Goal: Task Accomplishment & Management: Manage account settings

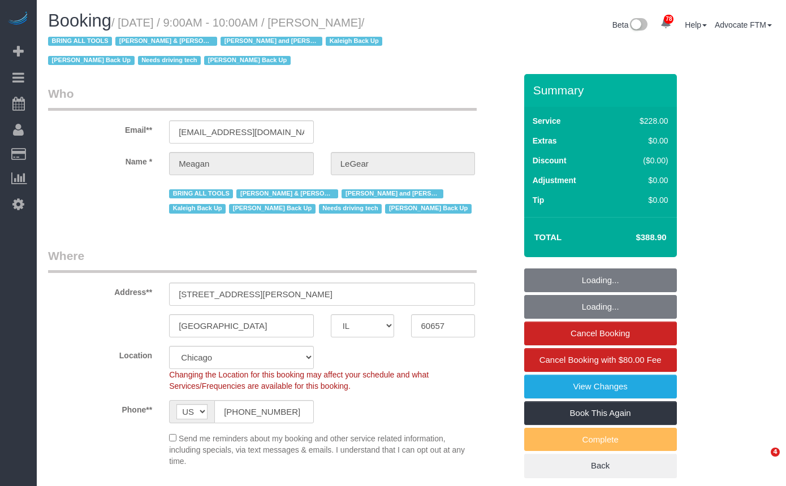
select select "IL"
select select "512"
select select "4"
select select "1"
select select "4"
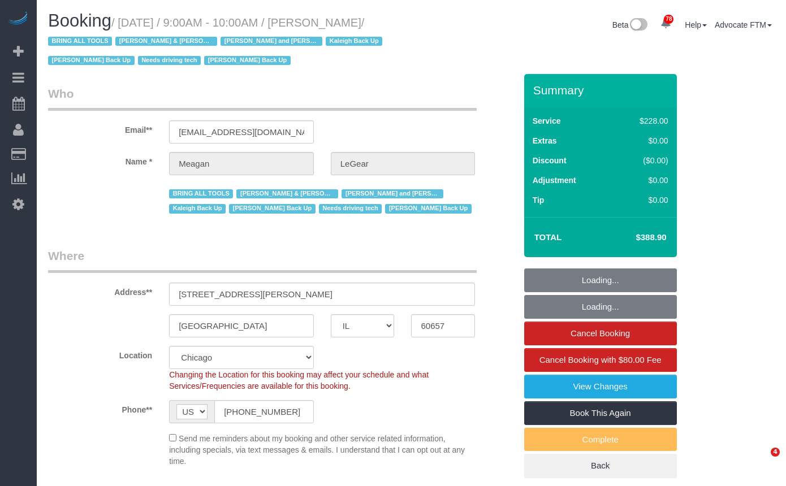
select select "number:1"
select select "number:57"
select select "number:139"
select select "number:104"
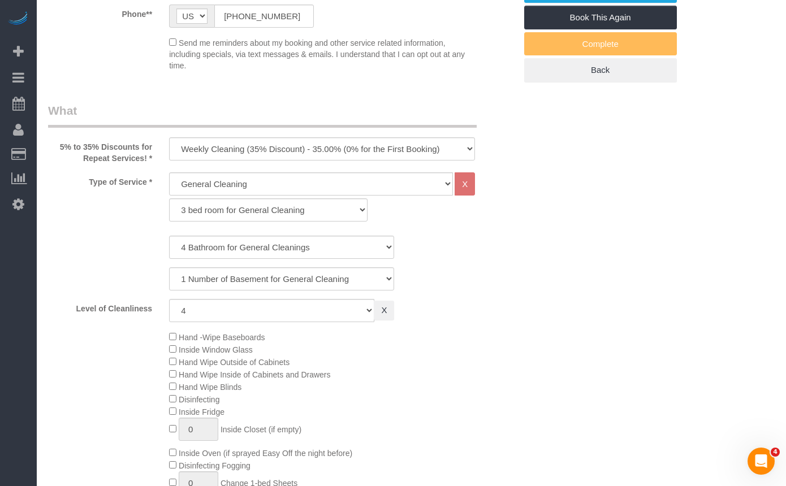
select select "spot1"
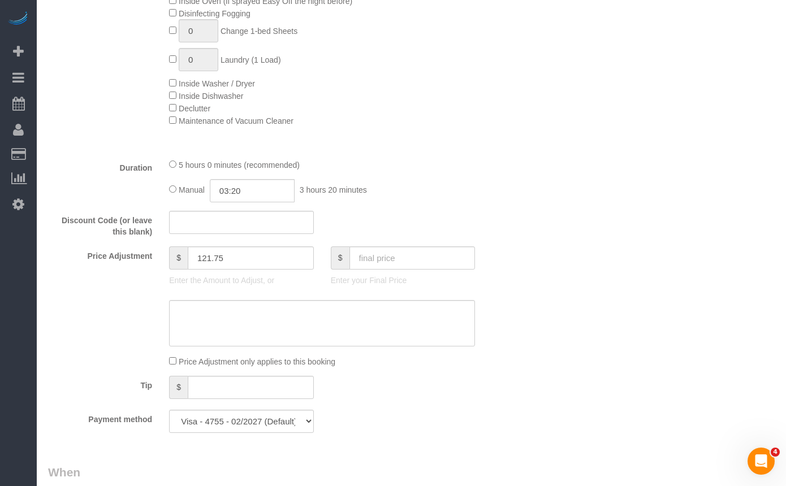
select select "4"
select select "1"
select select "4"
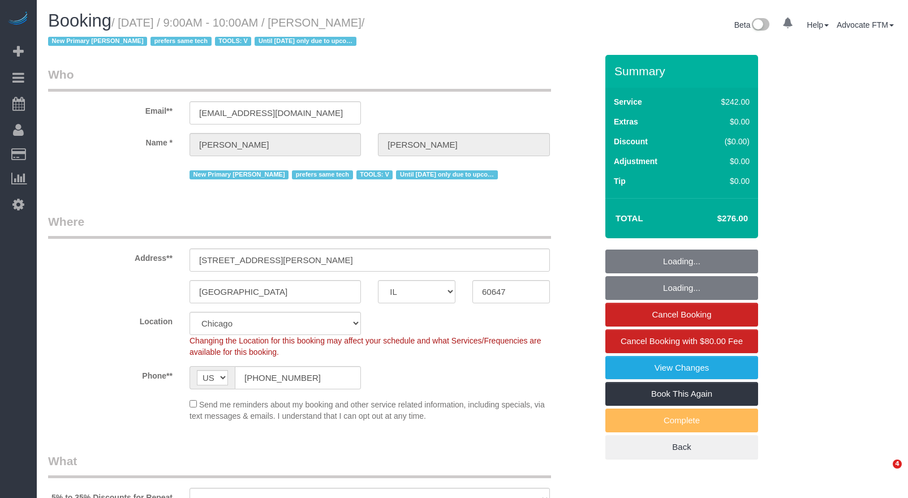
select select "IL"
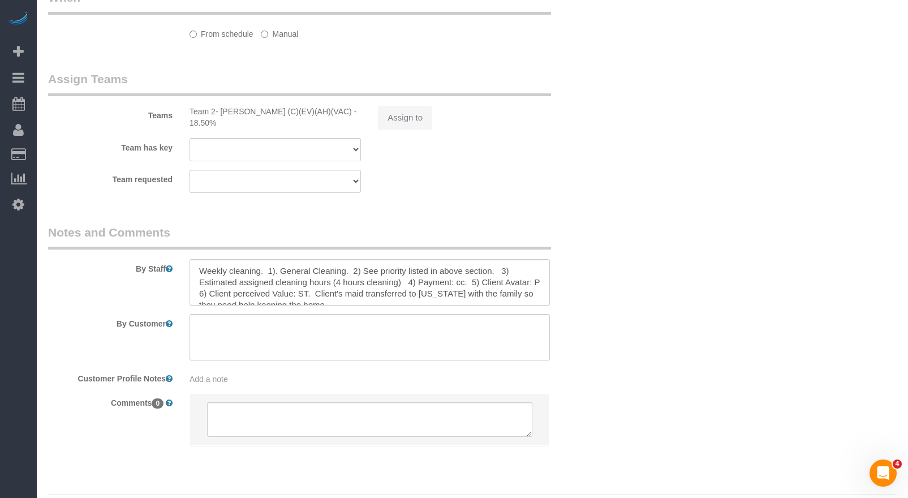
select select "object:1058"
select select "512"
select select "4"
select select "number:1"
select select "number:66"
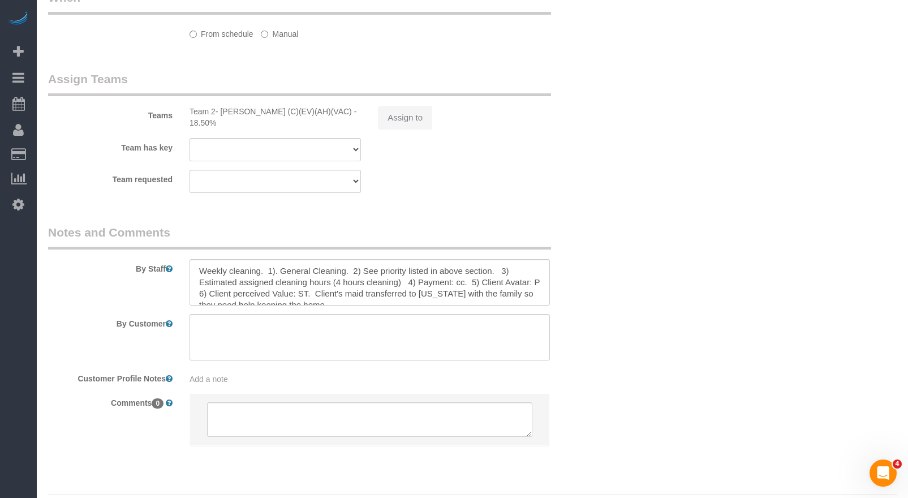
select select "number:139"
select select "number:104"
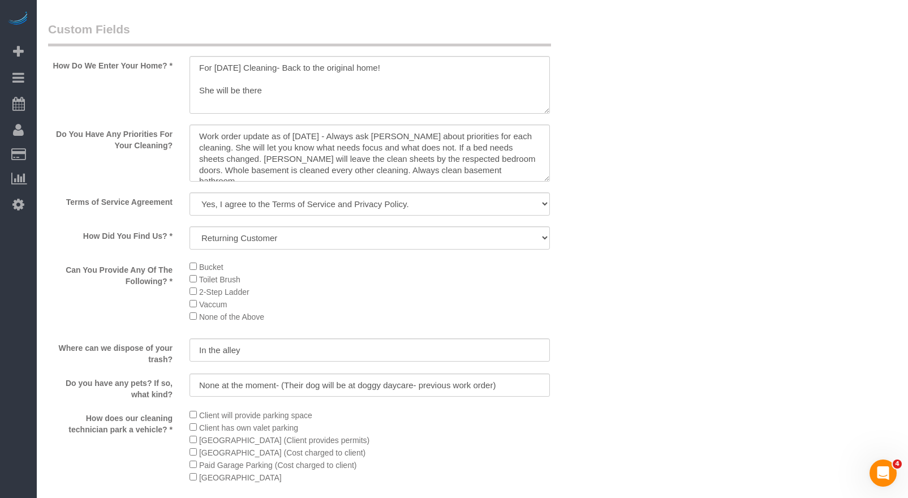
select select "spot1"
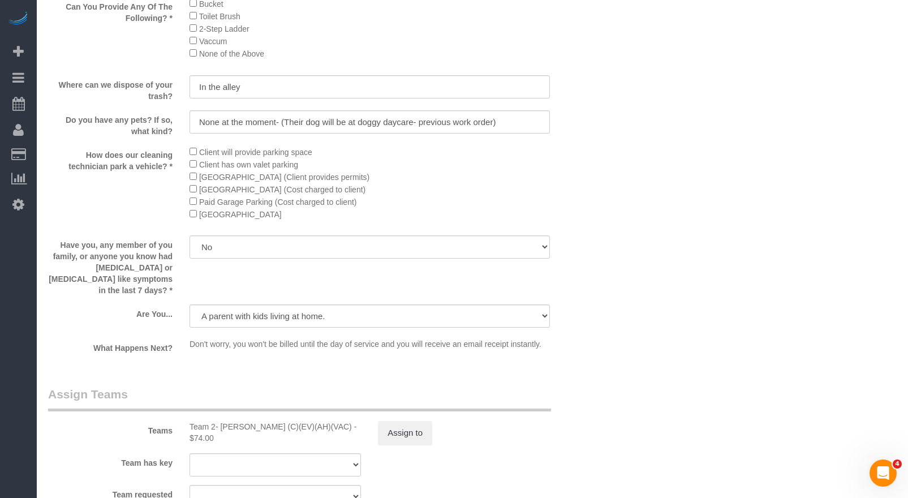
select select "4"
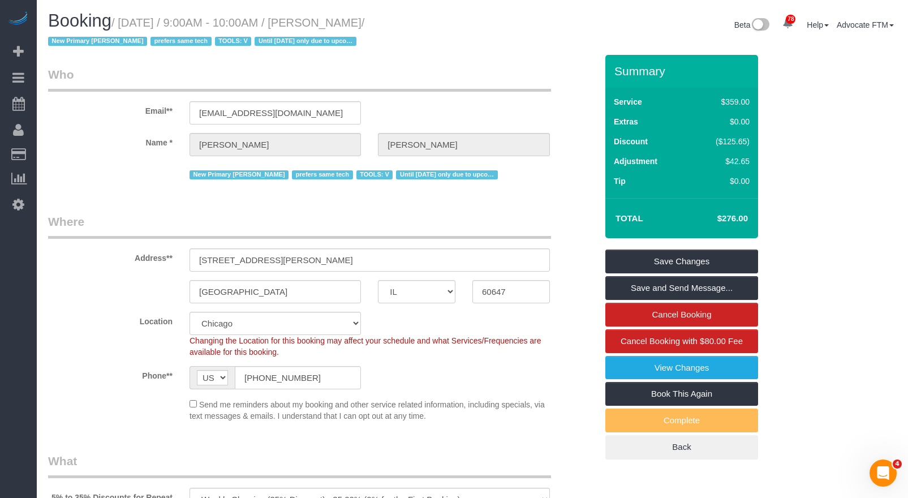
drag, startPoint x: 319, startPoint y: 22, endPoint x: 402, endPoint y: 21, distance: 82.6
click at [364, 21] on small "/ [DATE] / 9:00AM - 10:00AM / [PERSON_NAME] / New Primary [PERSON_NAME] prefers…" at bounding box center [206, 32] width 316 height 32
copy small "[PERSON_NAME]"
click at [55, 104] on span "Scheduler" at bounding box center [107, 103] width 141 height 26
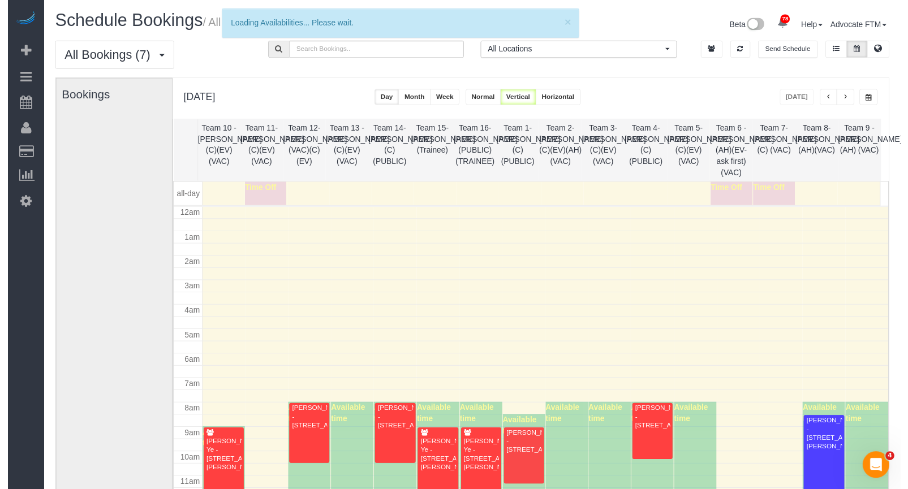
scroll to position [150, 0]
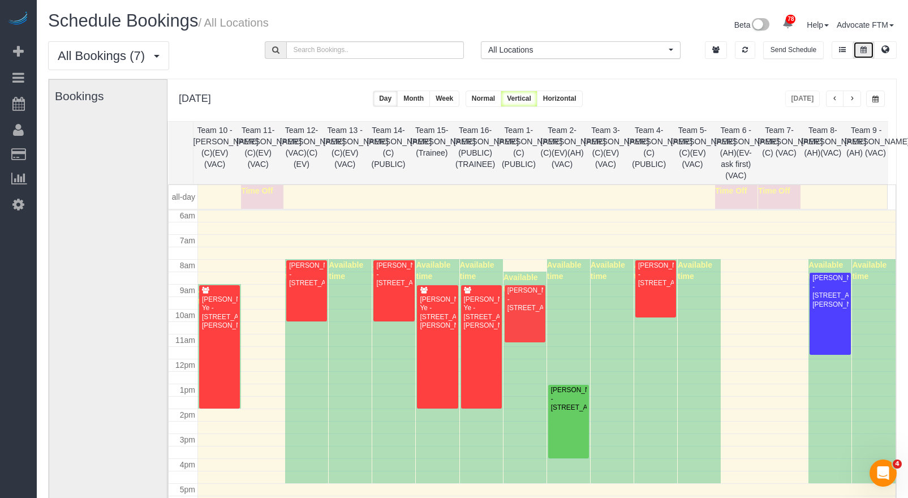
click at [860, 54] on button at bounding box center [863, 50] width 21 height 18
click at [873, 97] on span "button" at bounding box center [875, 99] width 6 height 7
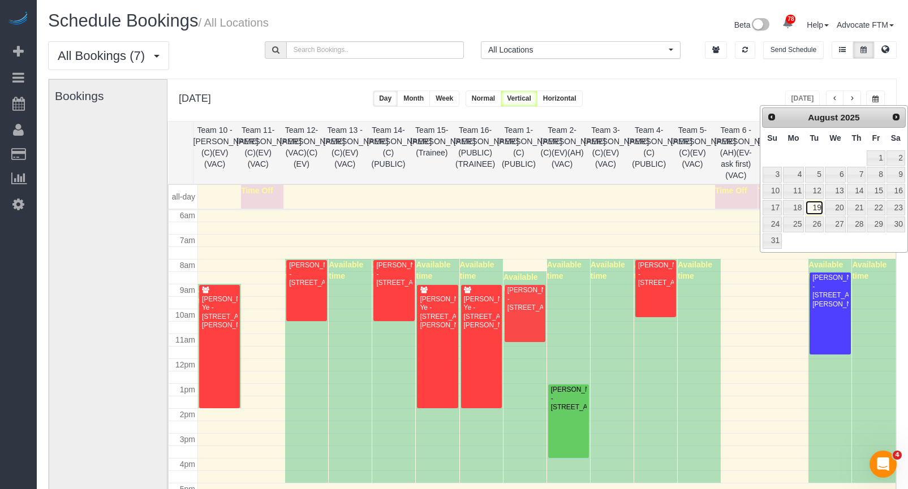
click at [817, 208] on link "19" at bounding box center [814, 207] width 18 height 15
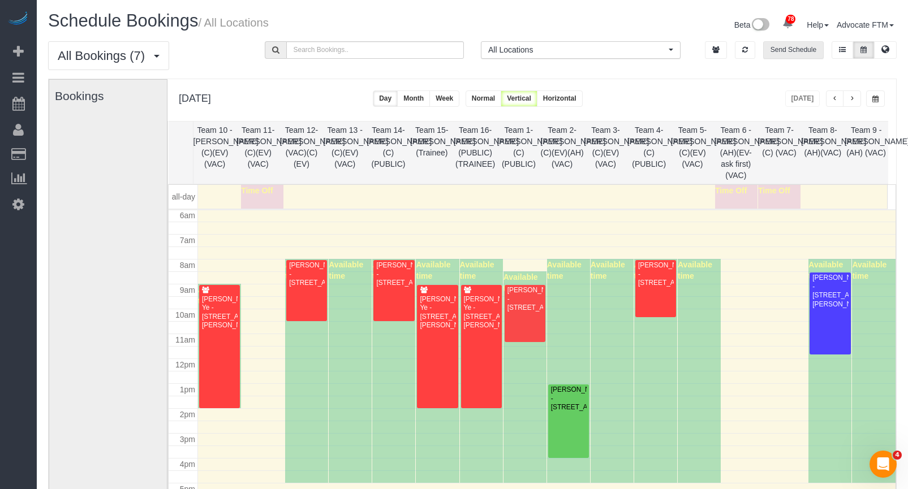
click at [800, 49] on button "Send Schedule" at bounding box center [793, 50] width 61 height 18
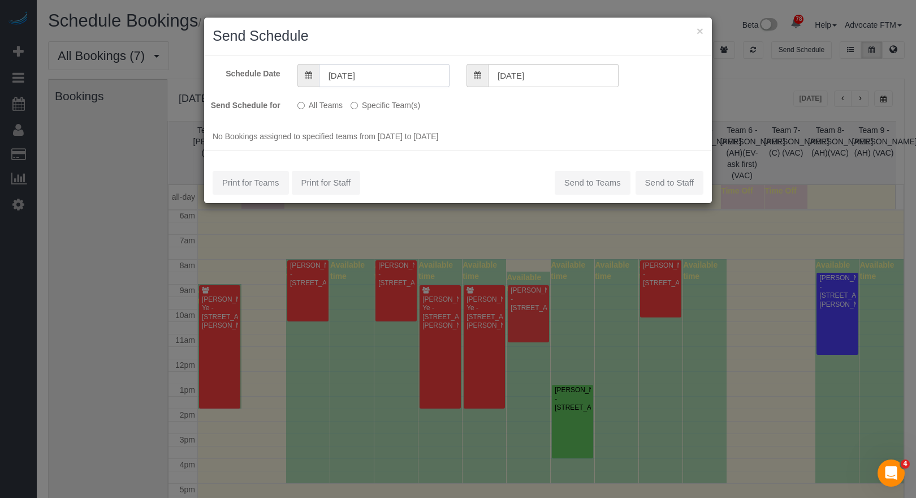
click at [344, 75] on input "08/19/2025" at bounding box center [384, 75] width 131 height 23
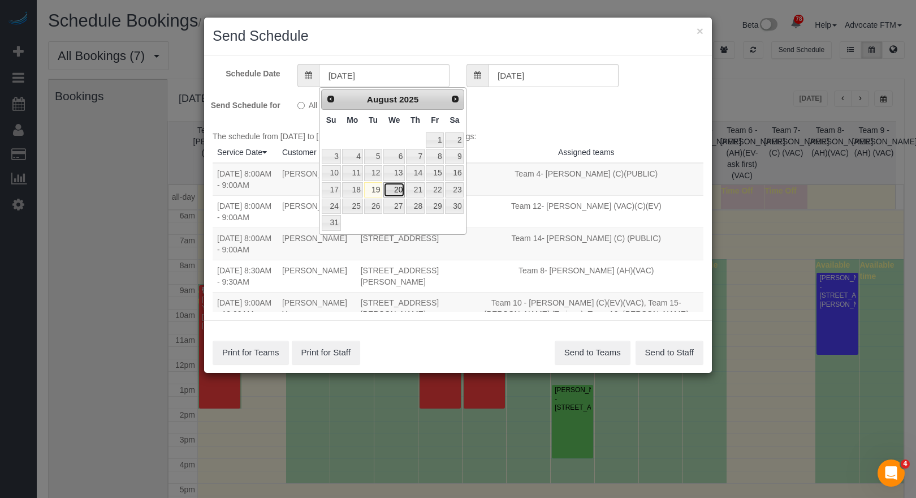
click at [392, 193] on link "20" at bounding box center [393, 189] width 21 height 15
type input "08/20/2025"
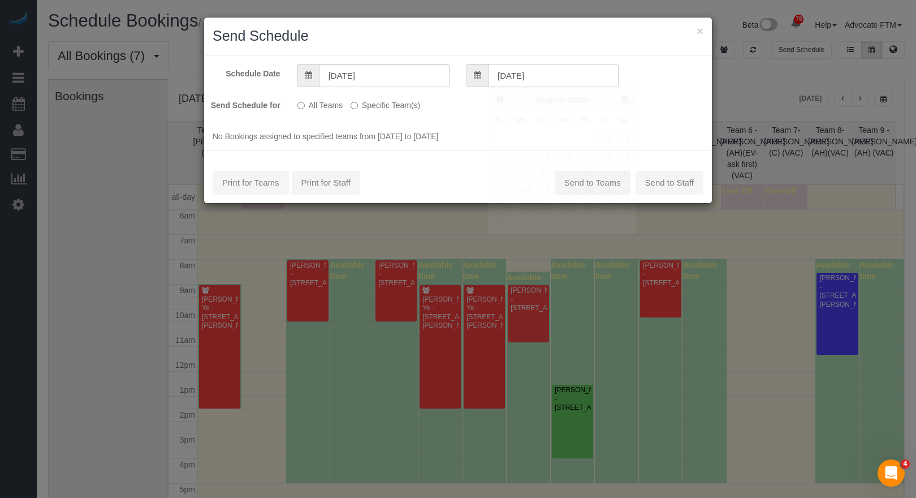
drag, startPoint x: 507, startPoint y: 82, endPoint x: 510, endPoint y: 76, distance: 6.3
click at [507, 82] on input "08/20/2025" at bounding box center [553, 75] width 131 height 23
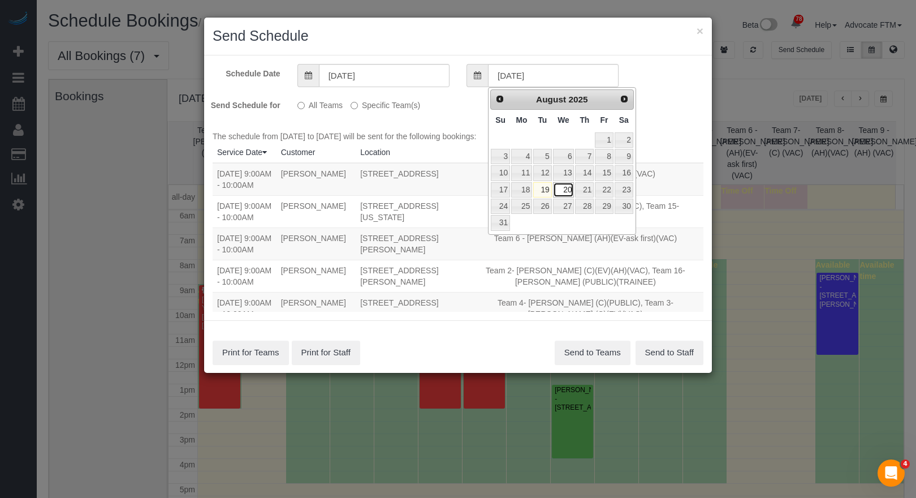
click at [565, 188] on link "20" at bounding box center [563, 189] width 21 height 15
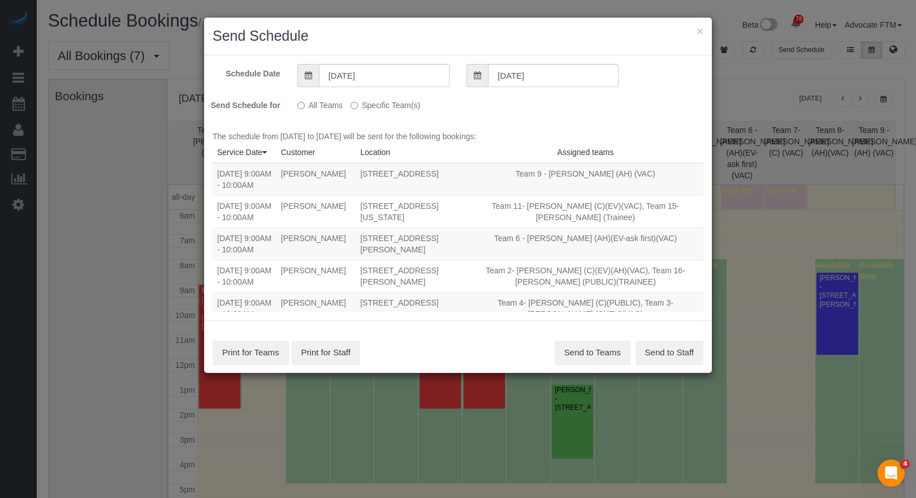
click at [696, 27] on h2 "Send Schedule" at bounding box center [458, 36] width 491 height 20
drag, startPoint x: 703, startPoint y: 32, endPoint x: 723, endPoint y: 33, distance: 20.4
click at [707, 32] on div "× Send Schedule" at bounding box center [458, 37] width 508 height 38
click at [700, 27] on button "×" at bounding box center [700, 31] width 7 height 12
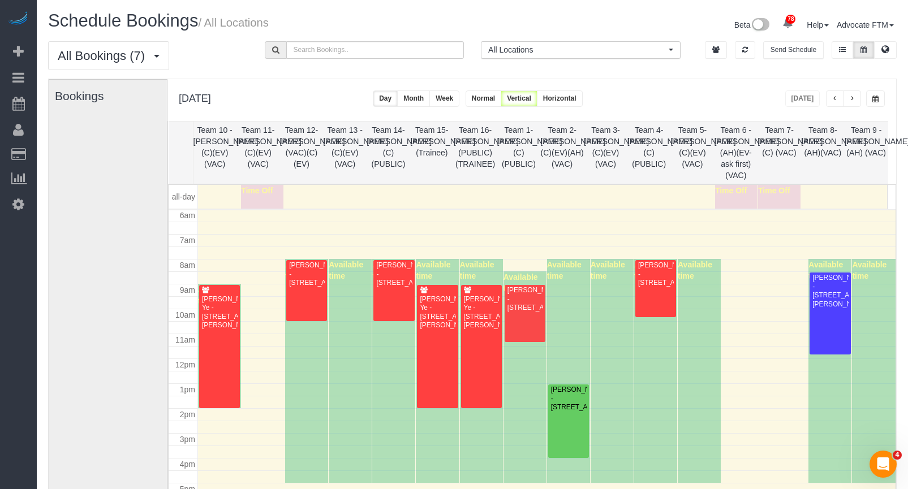
click at [873, 100] on span "button" at bounding box center [875, 99] width 6 height 7
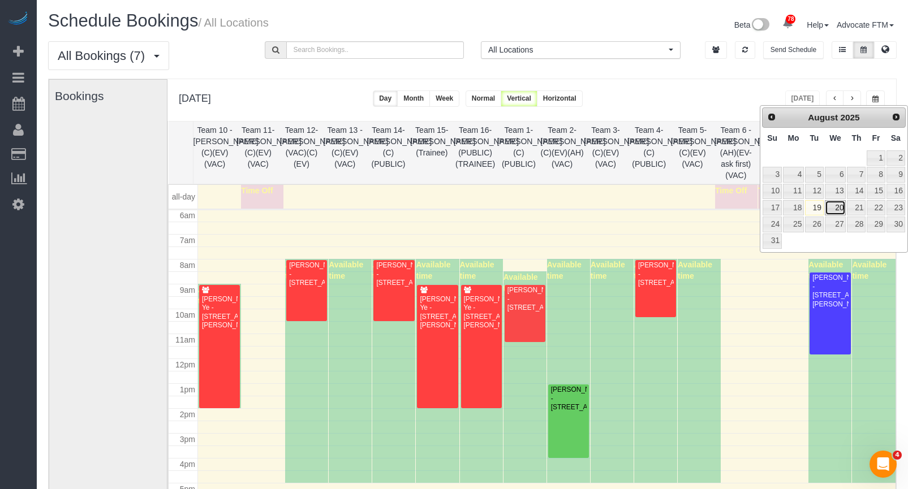
click at [843, 208] on link "20" at bounding box center [835, 207] width 21 height 15
type input "**********"
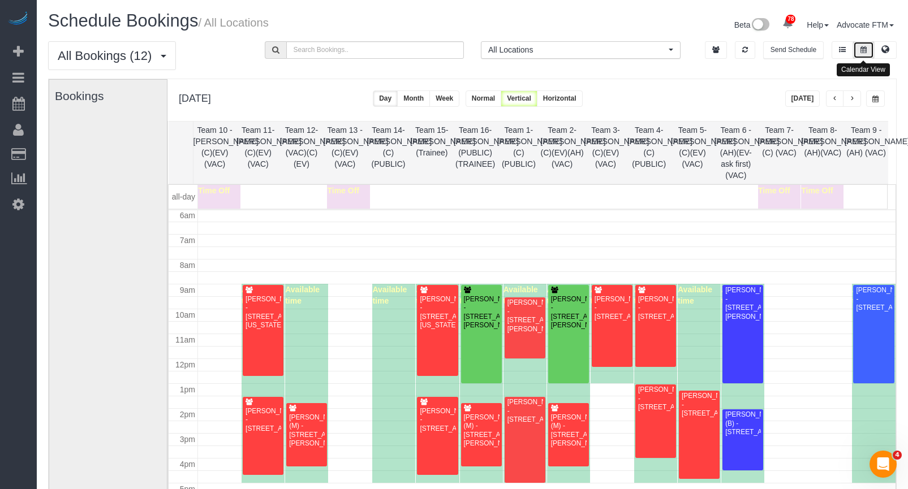
click at [861, 52] on icon at bounding box center [863, 49] width 6 height 7
click at [882, 106] on button "button" at bounding box center [875, 98] width 19 height 16
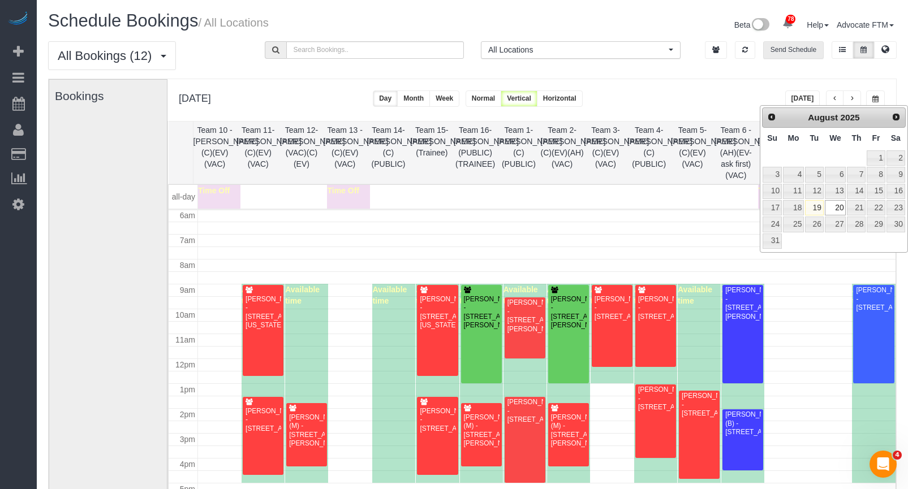
click at [795, 50] on button "Send Schedule" at bounding box center [793, 50] width 61 height 18
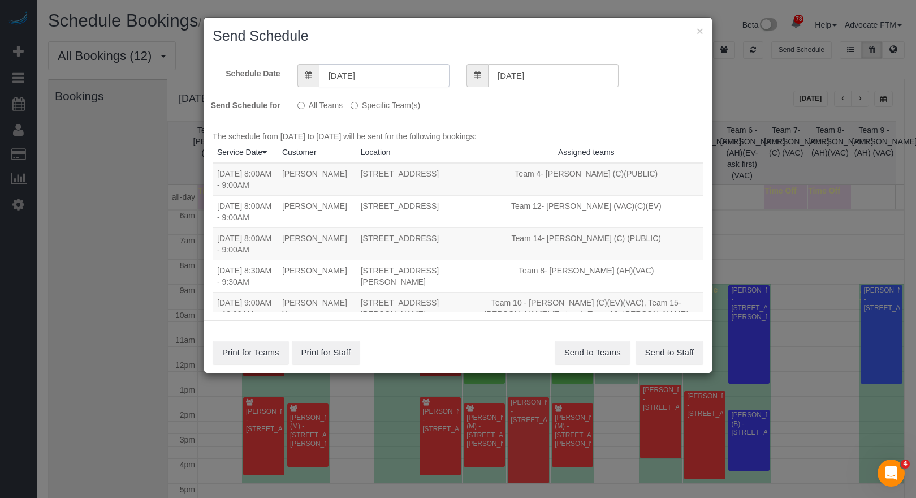
click at [350, 76] on input "08/19/2025" at bounding box center [384, 75] width 131 height 23
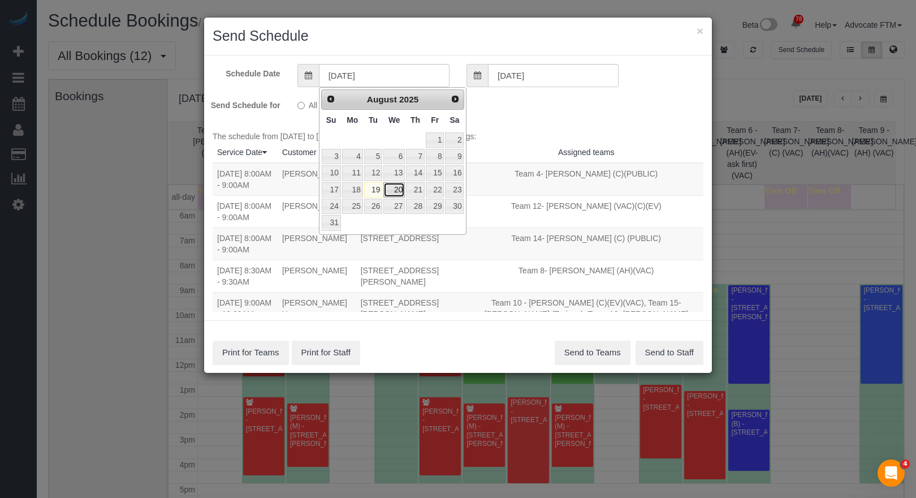
click at [390, 187] on link "20" at bounding box center [393, 189] width 21 height 15
type input "08/20/2025"
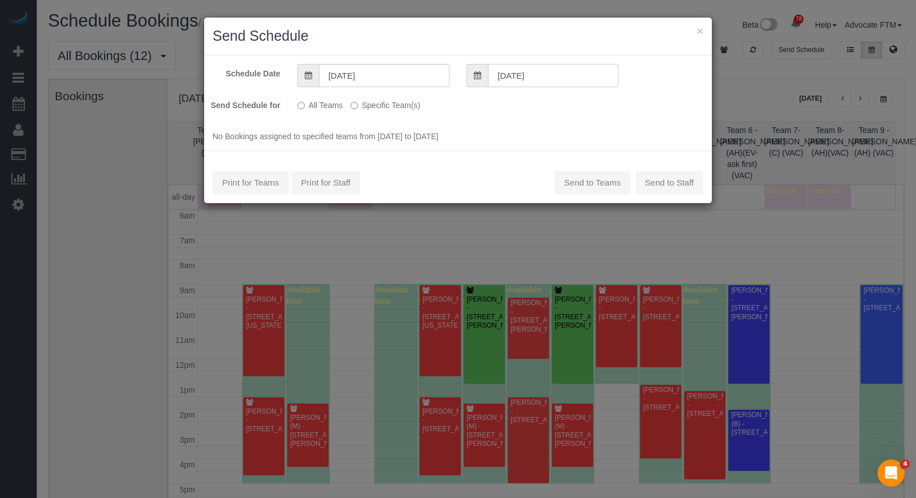
click at [501, 70] on input "08/20/2025" at bounding box center [553, 75] width 131 height 23
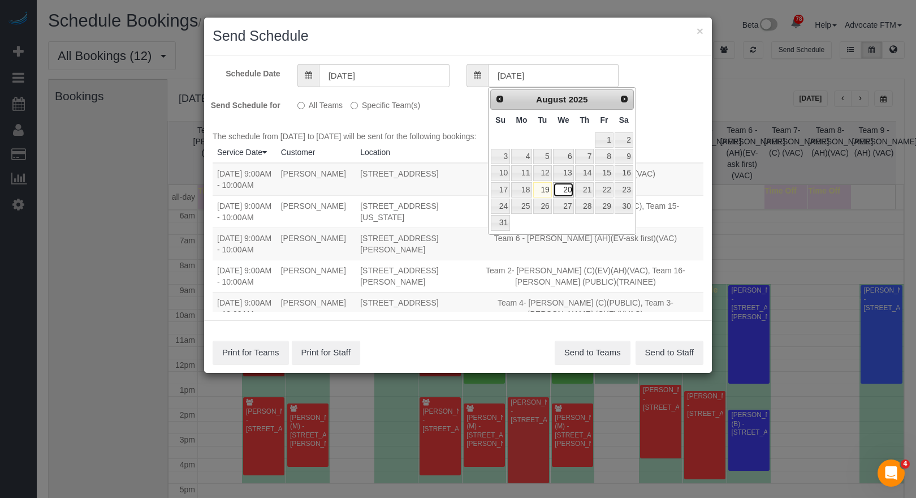
click at [562, 191] on link "20" at bounding box center [563, 189] width 21 height 15
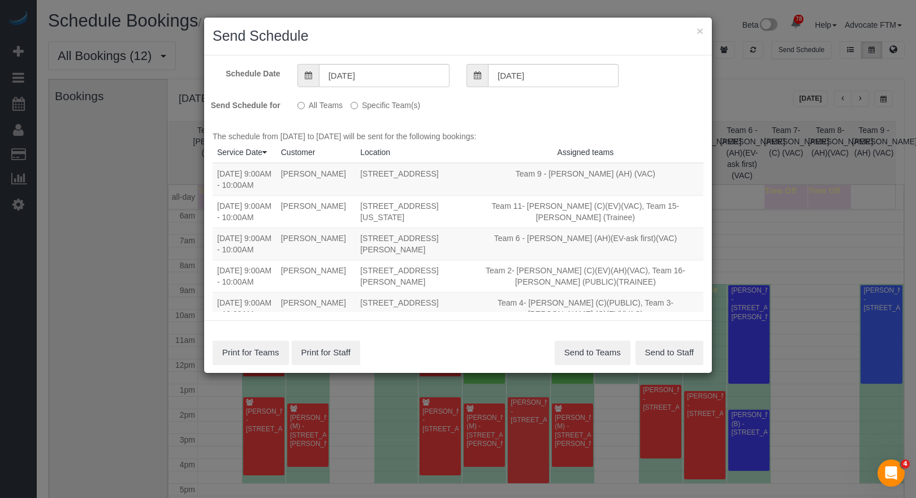
scroll to position [0, 0]
click at [361, 106] on label "Specific Team(s)" at bounding box center [386, 103] width 70 height 15
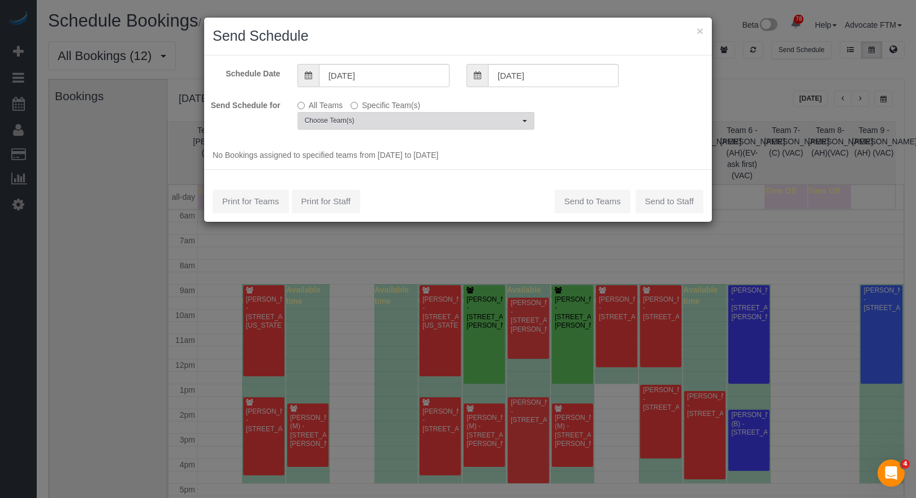
click at [389, 122] on span "Choose Team(s)" at bounding box center [412, 121] width 215 height 10
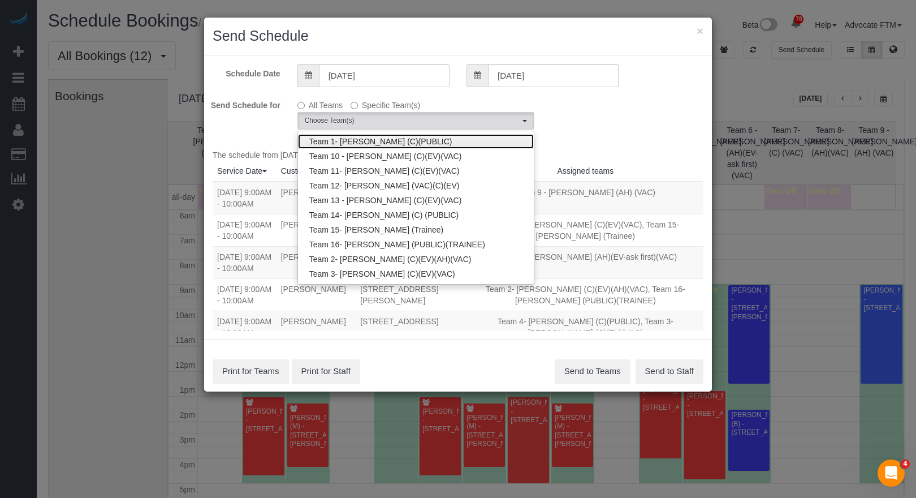
click at [417, 145] on link "Team 1- [PERSON_NAME] (C)(PUBLIC)" at bounding box center [416, 141] width 236 height 15
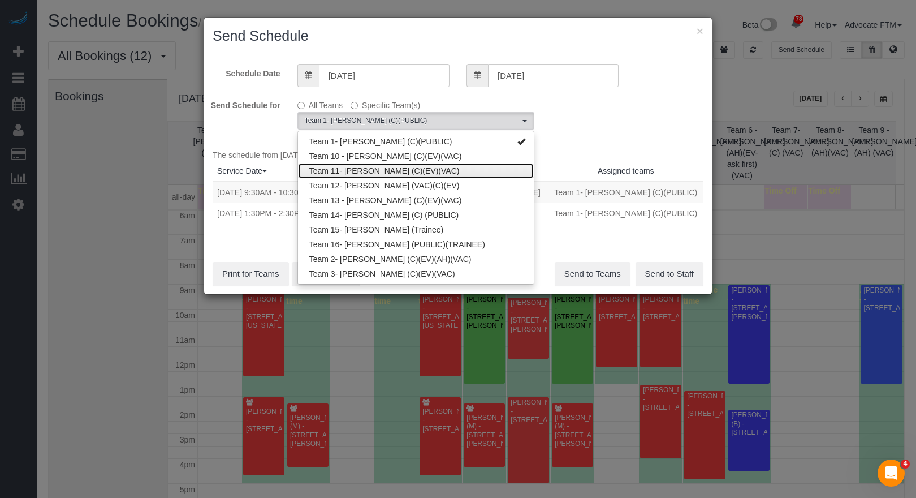
click at [424, 170] on link "Team 11- [PERSON_NAME] (C)(EV)(VAC)" at bounding box center [416, 170] width 236 height 15
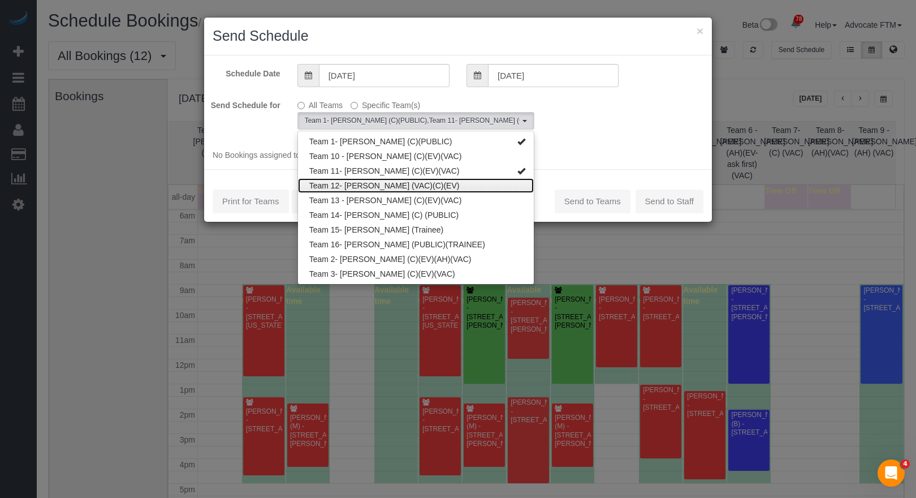
click at [416, 191] on link "Team 12- [PERSON_NAME] (VAC)(C)(EV)" at bounding box center [416, 185] width 236 height 15
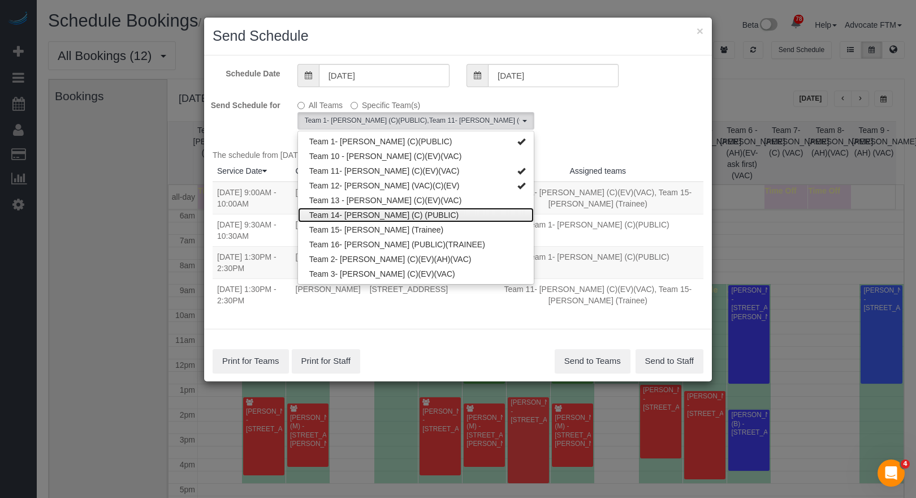
click at [413, 217] on link "Team 14- [PERSON_NAME] (C) (PUBLIC)" at bounding box center [416, 215] width 236 height 15
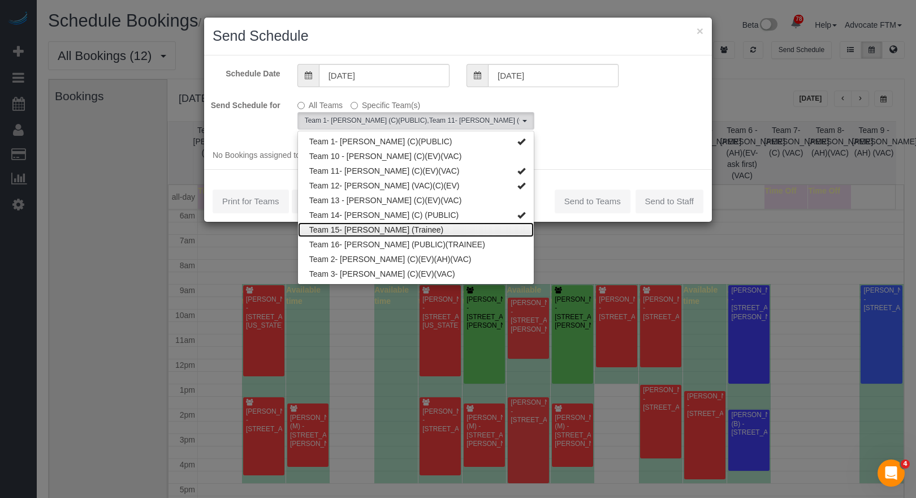
click at [412, 231] on link "Team 15- [PERSON_NAME] (Trainee)" at bounding box center [416, 229] width 236 height 15
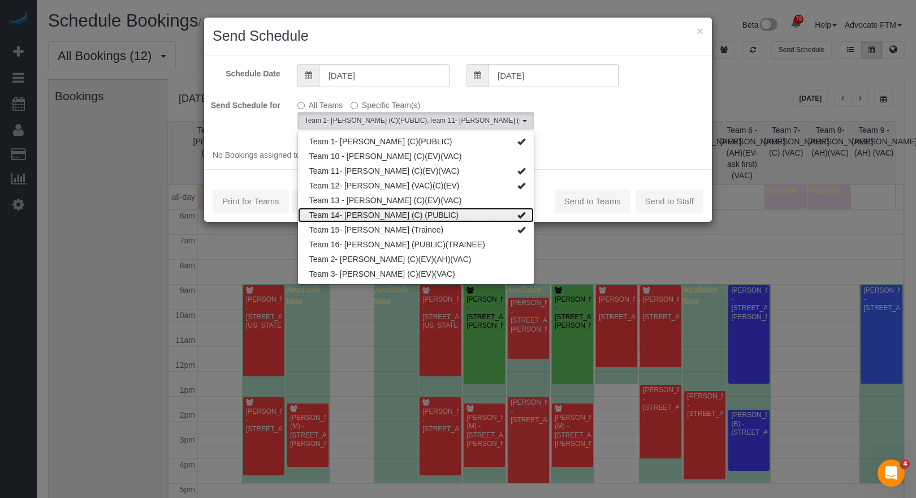
click at [425, 216] on link "Team 14- [PERSON_NAME] (C) (PUBLIC)" at bounding box center [416, 215] width 236 height 15
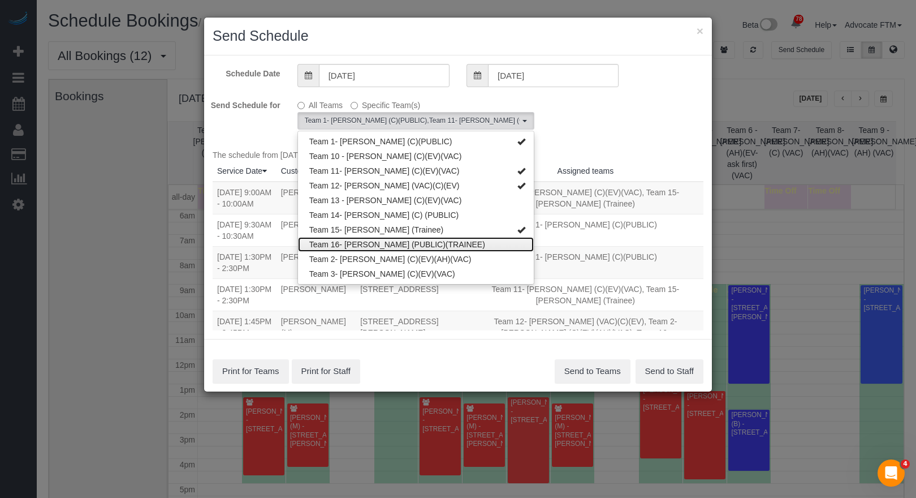
click at [420, 246] on link "Team 16- [PERSON_NAME] (PUBLIC)(TRAINEE)" at bounding box center [416, 244] width 236 height 15
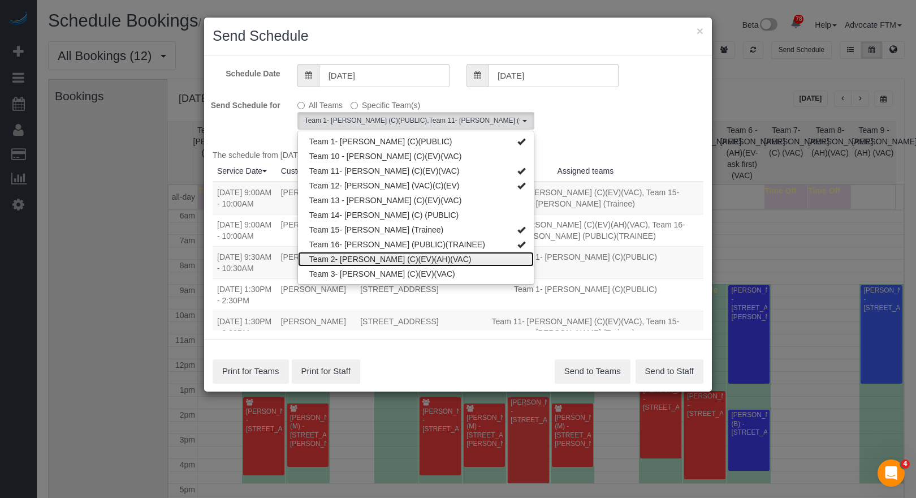
click at [418, 263] on link "Team 2- [PERSON_NAME] (C)(EV)(AH)(VAC)" at bounding box center [416, 259] width 236 height 15
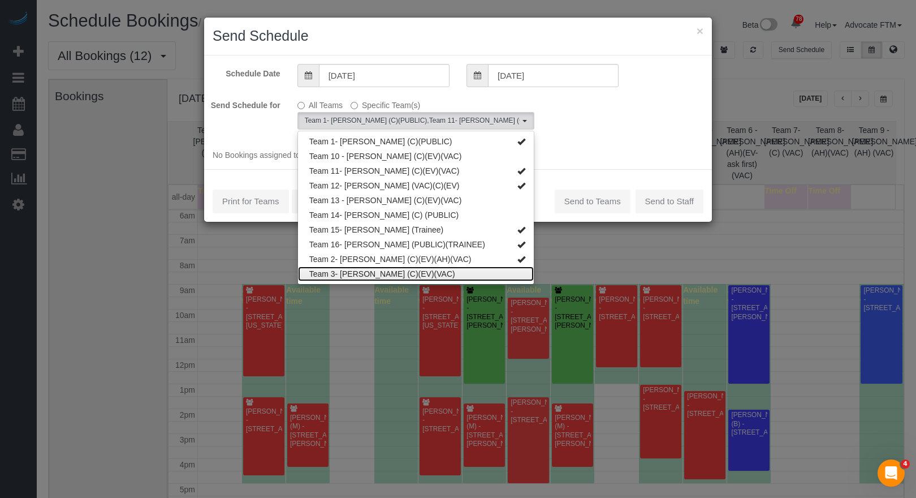
click at [417, 275] on link "Team 3- [PERSON_NAME] (C)(EV)(VAC)" at bounding box center [416, 273] width 236 height 15
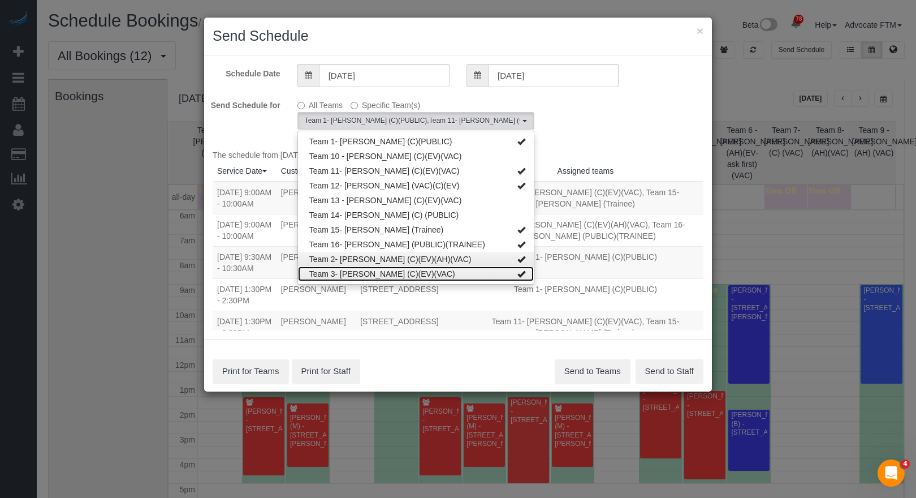
scroll to position [88, 0]
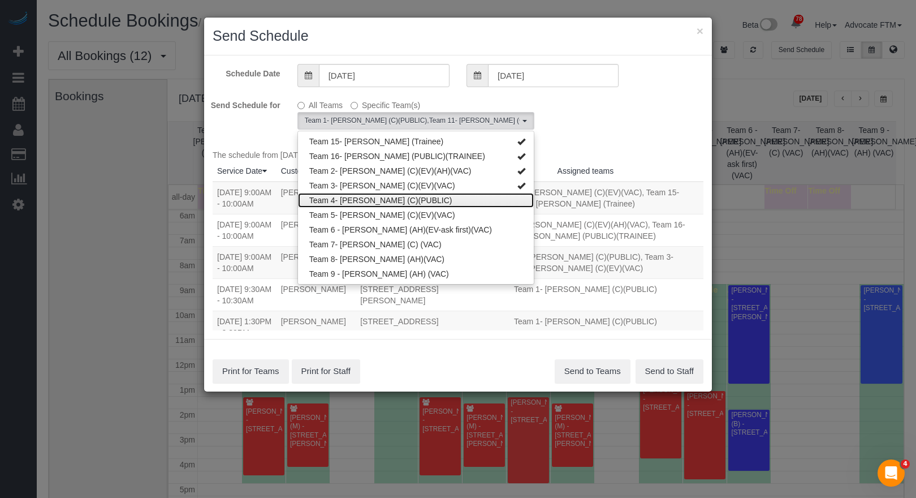
click at [402, 201] on link "Team 4- [PERSON_NAME] (C)(PUBLIC)" at bounding box center [416, 200] width 236 height 15
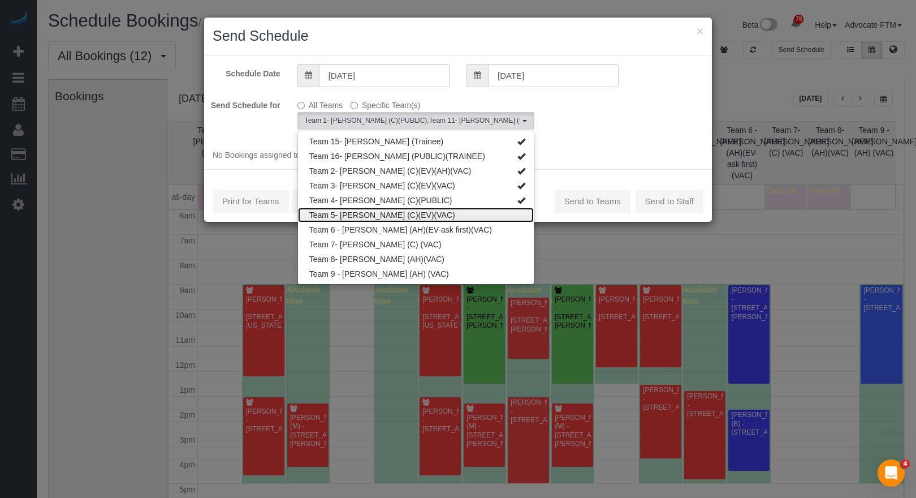
click at [396, 217] on link "Team 5- [PERSON_NAME] (C)(EV)(VAC)" at bounding box center [416, 215] width 236 height 15
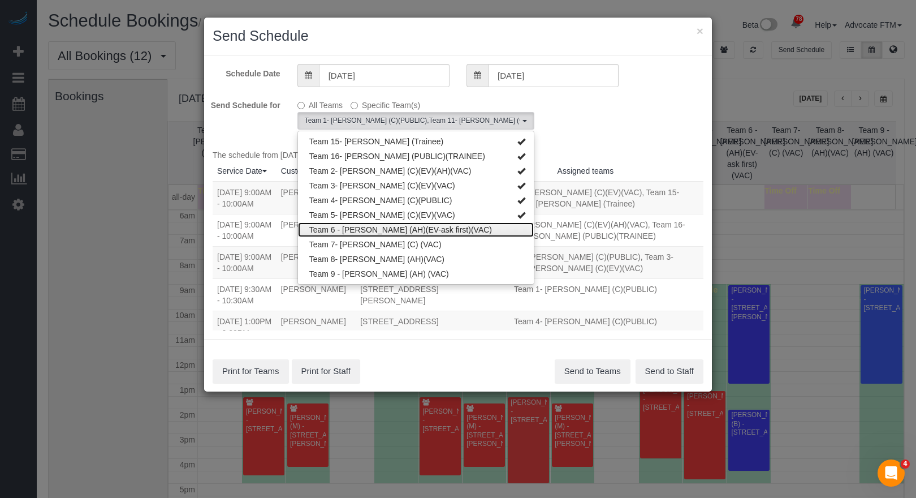
click at [409, 230] on link "Team 6 - [PERSON_NAME] (AH)(EV-ask first)(VAC)" at bounding box center [416, 229] width 236 height 15
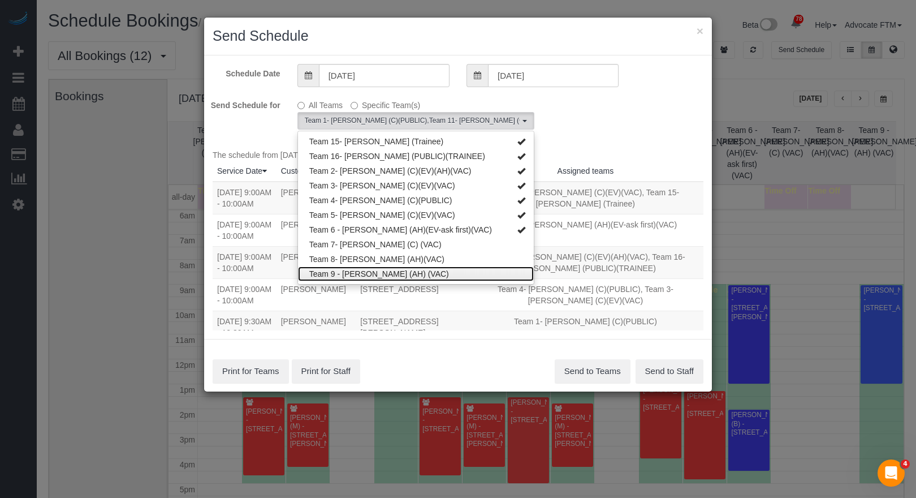
click at [421, 273] on link "Team 9 - [PERSON_NAME] (AH) (VAC)" at bounding box center [416, 273] width 236 height 15
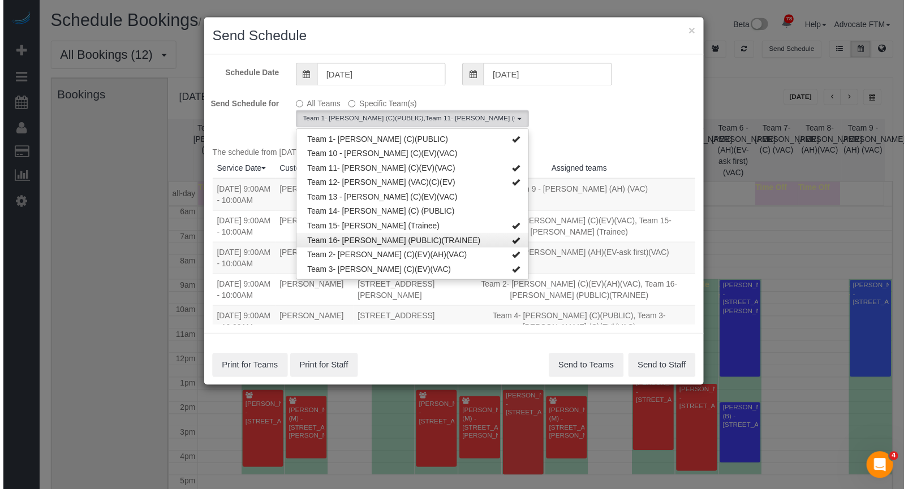
scroll to position [0, 0]
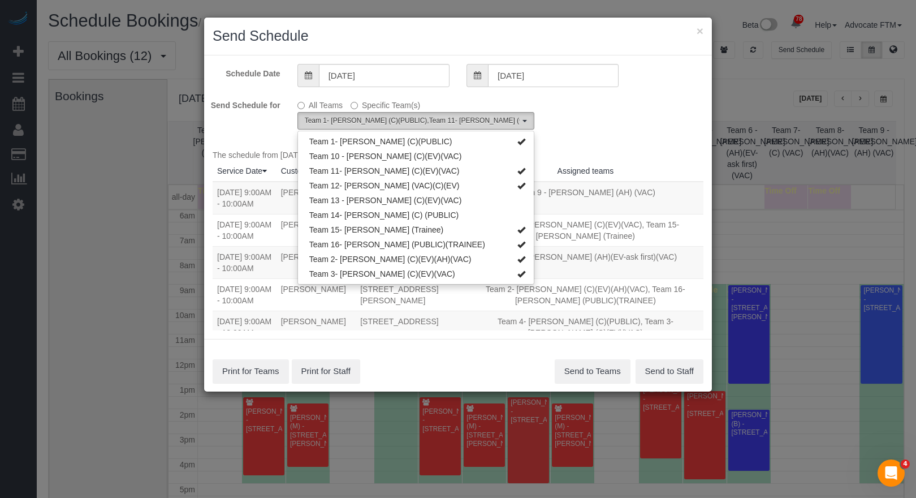
click at [500, 122] on span "Team 1- Ariana (C)(PUBLIC) , Team 11- Kaleigh (C)(EV)(VAC) , Team 12- Candice P…" at bounding box center [412, 121] width 215 height 10
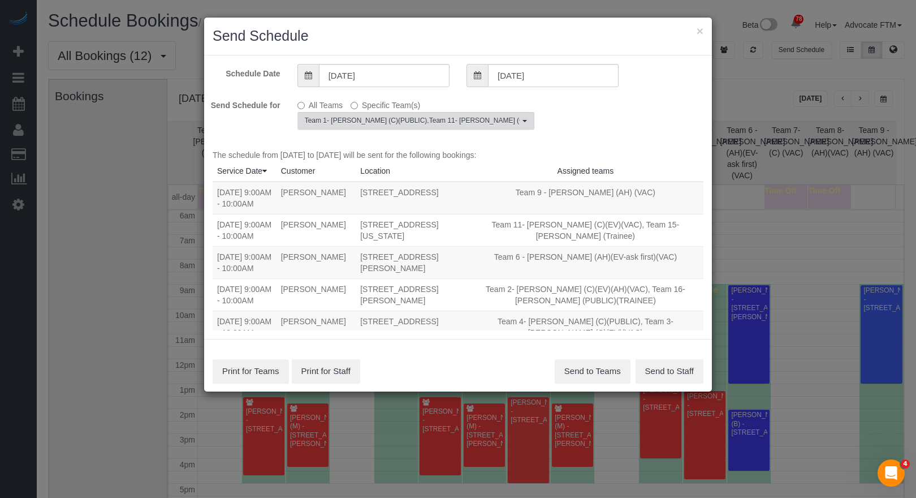
click at [498, 118] on span "Team 1- Ariana (C)(PUBLIC) , Team 11- Kaleigh (C)(EV)(VAC) , Team 12- Candice P…" at bounding box center [412, 121] width 215 height 10
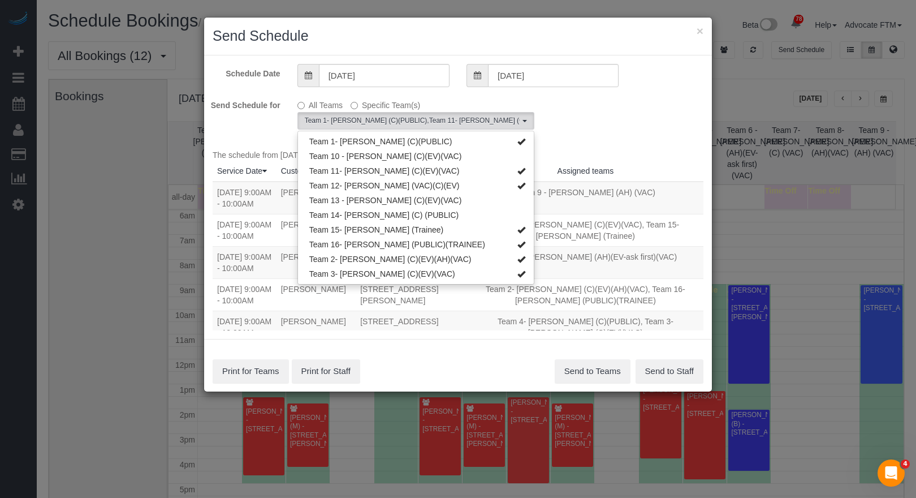
click at [601, 113] on div "Send Schedule for All Teams Specific Team(s) Team 1- Ariana (C)(PUBLIC) , Team …" at bounding box center [458, 113] width 508 height 34
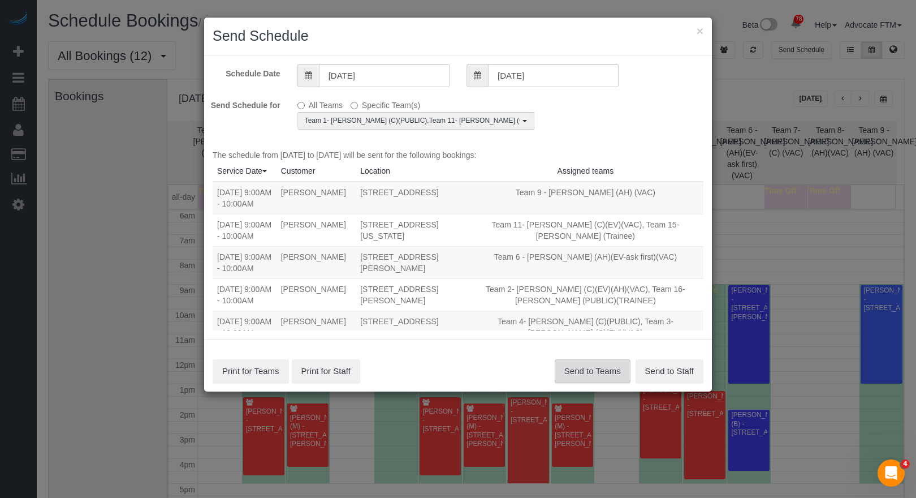
click at [598, 375] on button "Send to Teams" at bounding box center [593, 371] width 76 height 24
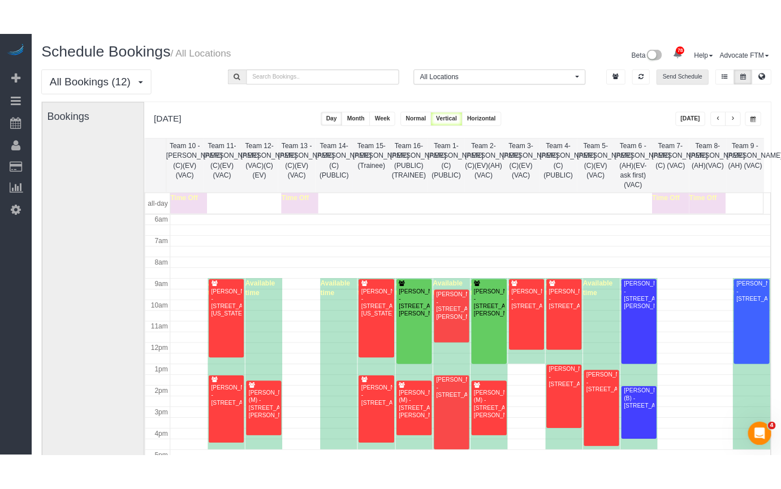
scroll to position [57, 0]
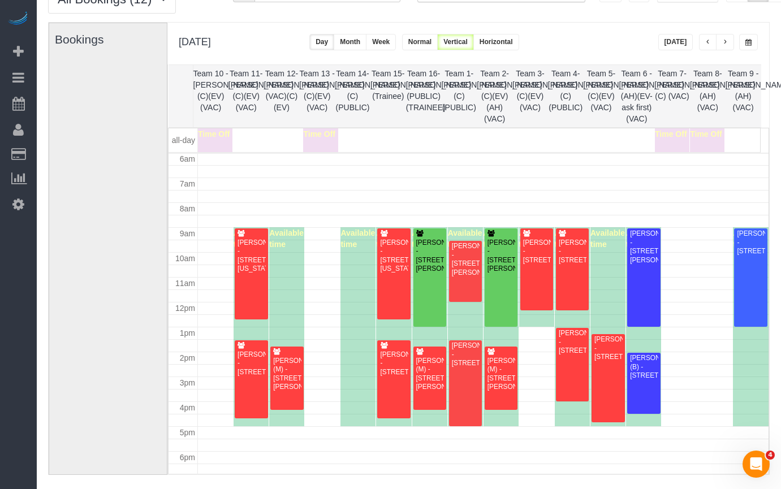
click at [275, 84] on th "Team 12- [PERSON_NAME] (VAC)(C)(EV)" at bounding box center [282, 96] width 36 height 62
copy th "Candice"
click at [346, 85] on th "Team 14- [PERSON_NAME] (C) (PUBLIC)" at bounding box center [353, 96] width 36 height 62
click at [388, 84] on th "Team 15- [PERSON_NAME] (Trainee)" at bounding box center [388, 96] width 36 height 62
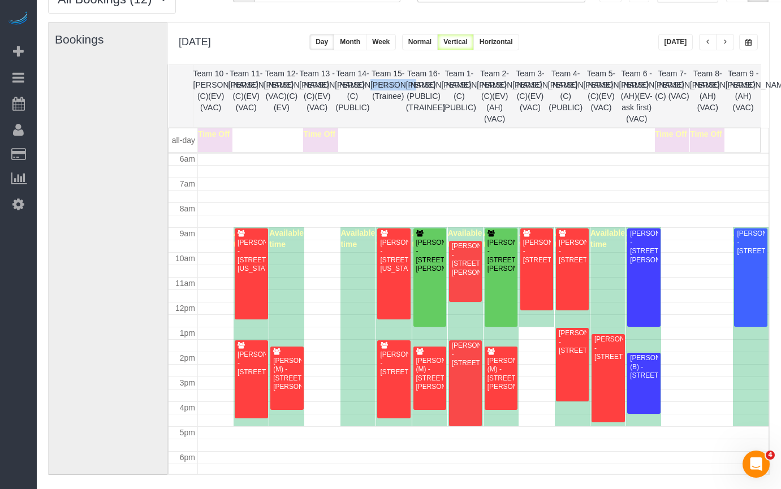
click at [388, 84] on th "Team 15- [PERSON_NAME] (Trainee)" at bounding box center [388, 96] width 36 height 62
click at [425, 86] on th "Team 16- [PERSON_NAME] (PUBLIC)(TRAINEE)" at bounding box center [424, 96] width 36 height 62
click at [463, 84] on th "Team 1- [PERSON_NAME] (C)(PUBLIC)" at bounding box center [459, 96] width 36 height 62
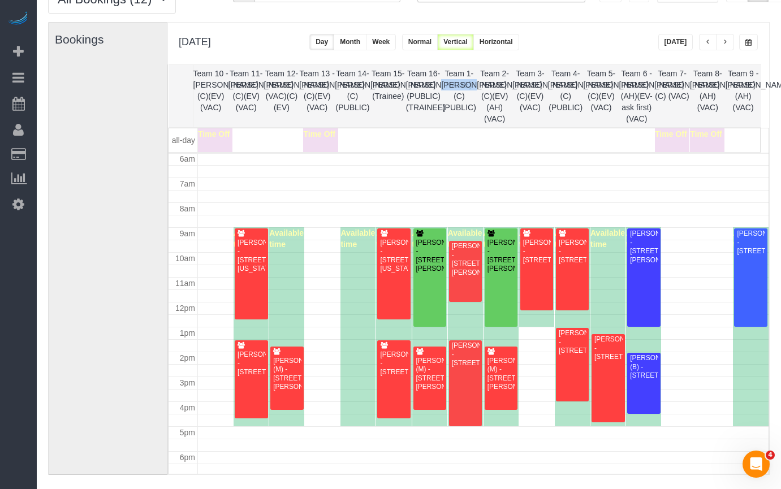
copy th "Ariana"
click at [489, 84] on th "Team 2- [PERSON_NAME] (C)(EV)(AH)(VAC)" at bounding box center [495, 96] width 36 height 62
click at [526, 82] on th "Team 3- [PERSON_NAME] (C)(EV)(VAC)" at bounding box center [530, 96] width 36 height 62
copy th "Corrina"
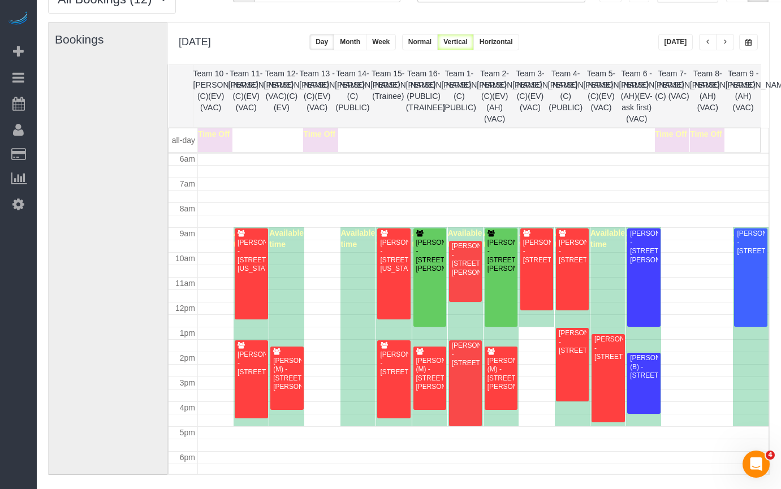
click at [564, 82] on th "Team 4- [PERSON_NAME] (C)(PUBLIC)" at bounding box center [566, 96] width 36 height 62
copy th "Candice"
click at [570, 96] on th "Team 4- [PERSON_NAME] (C)(PUBLIC)" at bounding box center [566, 96] width 36 height 62
click at [601, 84] on th "Team 5- [PERSON_NAME] (C)(EV)(VAC)" at bounding box center [602, 96] width 36 height 62
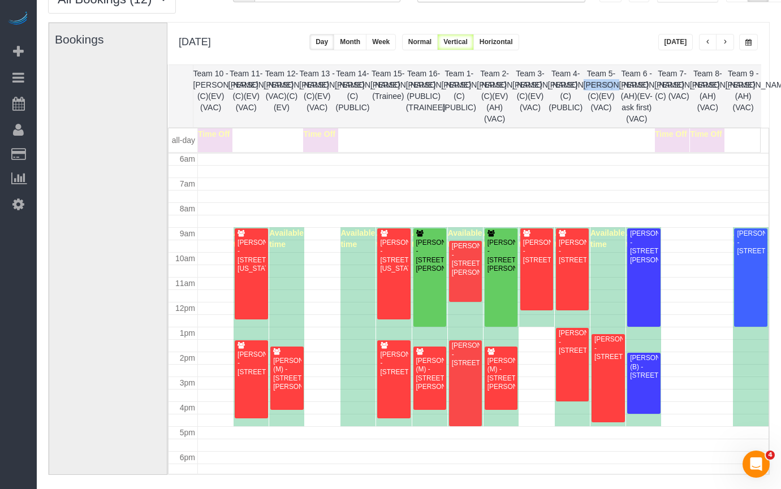
click at [601, 84] on th "Team 5- [PERSON_NAME] (C)(EV)(VAC)" at bounding box center [602, 96] width 36 height 62
copy th "Ashley"
click at [559, 94] on th "Team 4- [PERSON_NAME] (C)(PUBLIC)" at bounding box center [566, 96] width 36 height 62
click at [582, 105] on th "Team 4- [PERSON_NAME] (C)(PUBLIC)" at bounding box center [566, 96] width 36 height 62
click at [626, 92] on th "Team 6 - [PERSON_NAME] (AH)(EV-ask first)(VAC)" at bounding box center [637, 96] width 36 height 62
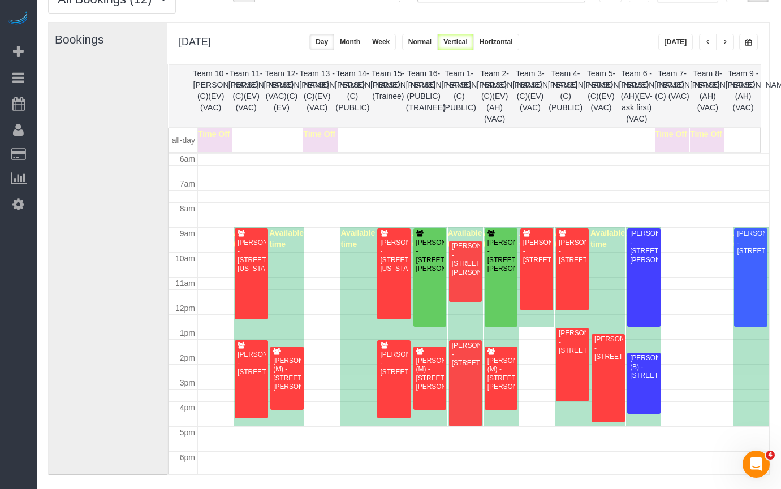
click at [633, 98] on th "Team 6 - [PERSON_NAME] (AH)(EV-ask first)(VAC)" at bounding box center [637, 96] width 36 height 62
click at [632, 83] on th "Team 6 - [PERSON_NAME] (AH)(EV-ask first)(VAC)" at bounding box center [637, 96] width 36 height 62
click at [634, 81] on th "Team 6 - [PERSON_NAME] (AH)(EV-ask first)(VAC)" at bounding box center [637, 96] width 36 height 62
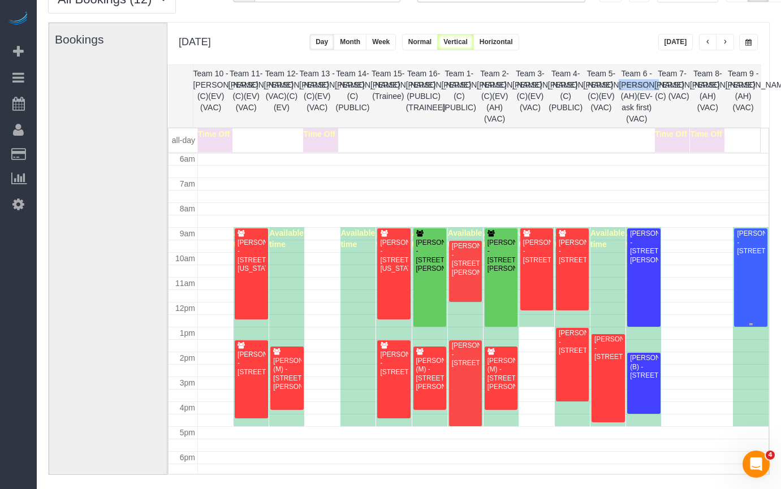
copy th "Liliana"
click at [680, 103] on th "Team 7- [PERSON_NAME] (C) (VAC)" at bounding box center [672, 96] width 36 height 62
click at [738, 92] on th "Team 9 - [PERSON_NAME] (AH) (VAC)" at bounding box center [744, 96] width 36 height 62
click at [744, 88] on th "Team 9 - [PERSON_NAME] (AH) (VAC)" at bounding box center [744, 96] width 36 height 62
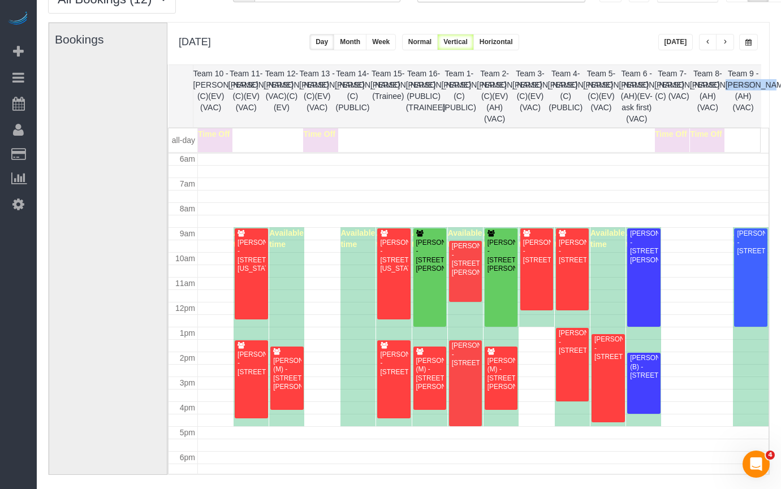
copy th "Stephanie"
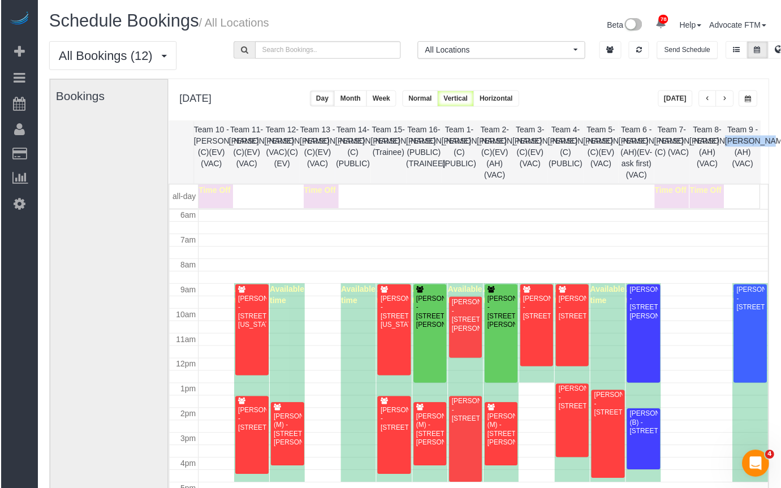
scroll to position [0, 0]
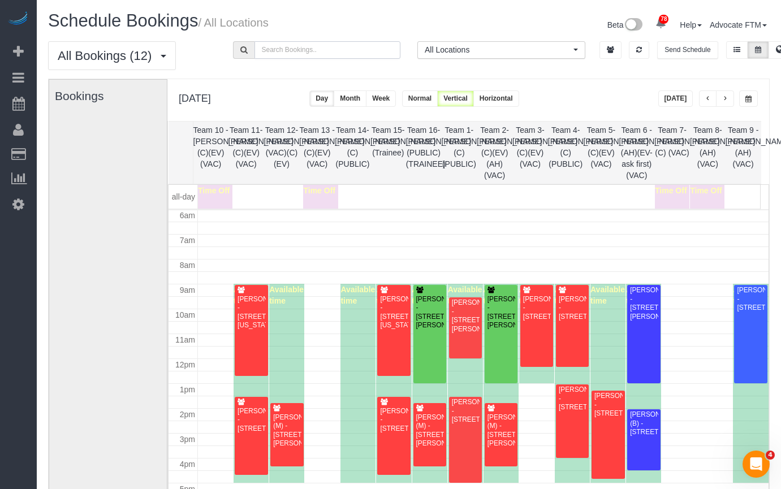
click at [328, 57] on input "text" at bounding box center [327, 50] width 146 height 18
click at [425, 20] on div "Beta 78 Your Notifications You have 0 alerts × You have 1 to charge for 08/18/2…" at bounding box center [593, 26] width 369 height 30
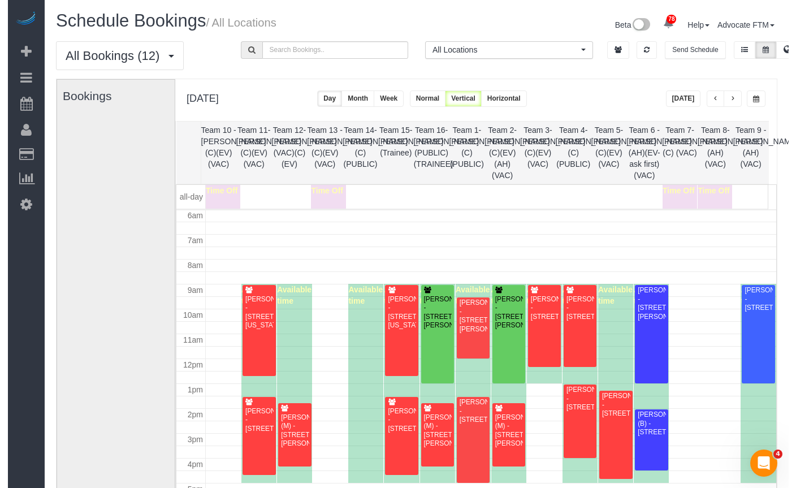
scroll to position [206, 0]
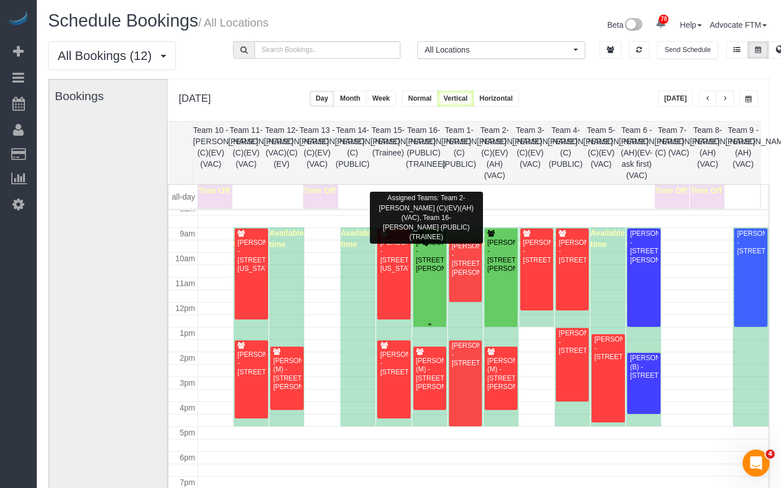
click at [419, 273] on div "Meghan Shehorn - 1618 N Leavitt St, Chicago, Il 60647, Chicago, IL 60647" at bounding box center [430, 256] width 29 height 35
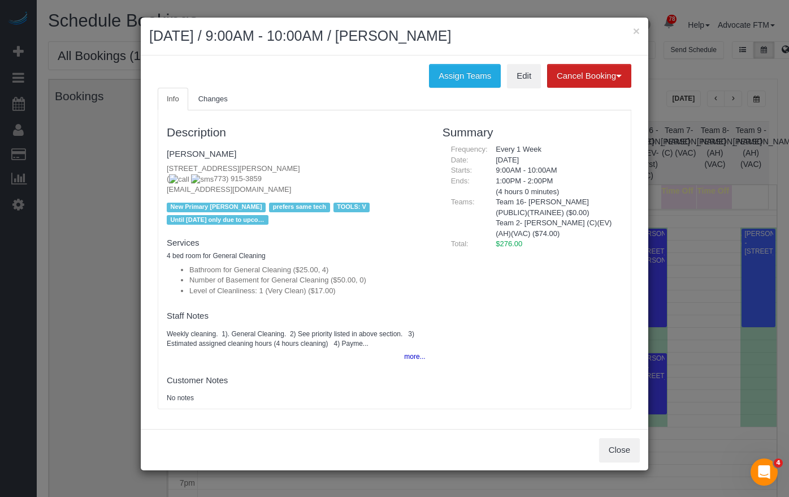
drag, startPoint x: 245, startPoint y: 153, endPoint x: 745, endPoint y: 218, distance: 504.2
click at [162, 152] on div "Description Meghan Shehorn 1618 N Leavitt St, Chicago, Il 60647, Chicago, IL 60…" at bounding box center [296, 259] width 276 height 287
copy link "Meghan Shehorn"
drag, startPoint x: 261, startPoint y: 175, endPoint x: 199, endPoint y: 177, distance: 61.7
click at [197, 177] on p "1618 N Leavitt St, Chicago, Il 60647, Chicago, IL 60647 ( 773) 915-3859 meghans…" at bounding box center [296, 179] width 259 height 32
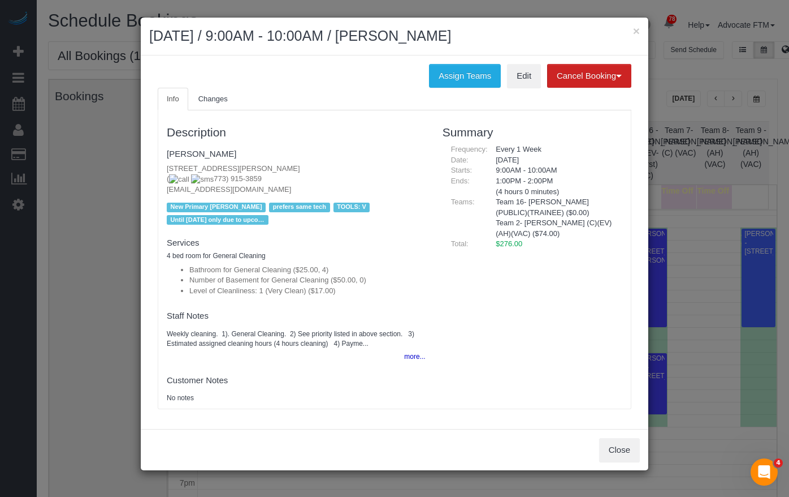
copy span "773) 915-3859"
click at [638, 32] on button "×" at bounding box center [636, 31] width 7 height 12
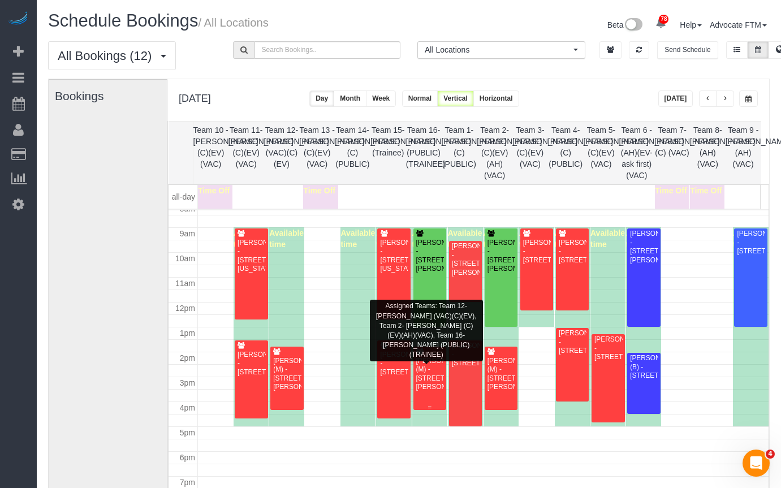
click at [425, 369] on div "Meg Madison (M) - 1141 Darrow Avenue, Evanston, IL 60202" at bounding box center [430, 374] width 29 height 35
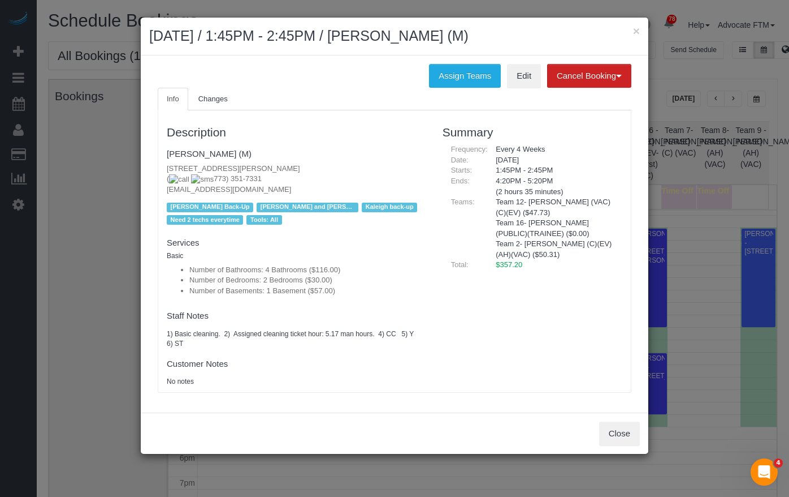
click at [642, 29] on div "× August 20, 2025 / 1:45PM - 2:45PM / Meg Madison (M)" at bounding box center [395, 37] width 508 height 38
drag, startPoint x: 640, startPoint y: 29, endPoint x: 619, endPoint y: 29, distance: 20.9
click at [640, 29] on div "× August 20, 2025 / 1:45PM - 2:45PM / Meg Madison (M)" at bounding box center [395, 37] width 508 height 38
click at [635, 27] on button "×" at bounding box center [636, 31] width 7 height 12
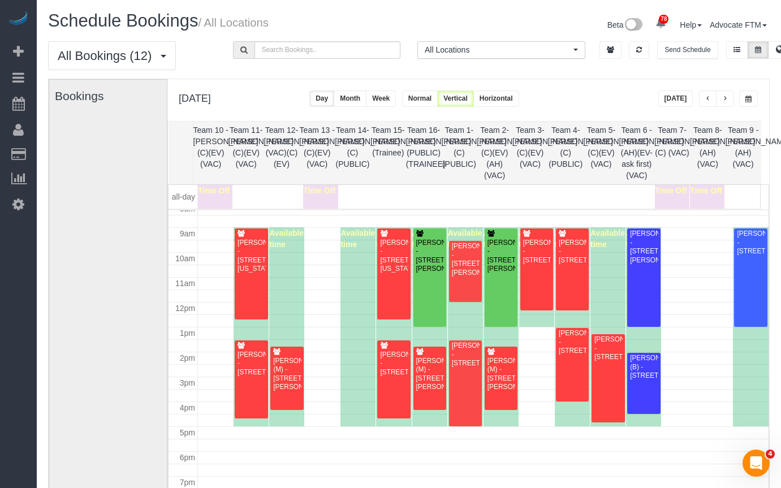
click at [465, 144] on th "Team 1- [PERSON_NAME] (C)(PUBLIC)" at bounding box center [459, 153] width 36 height 62
click at [423, 152] on th "Team 16- [PERSON_NAME] (PUBLIC)(TRAINEE)" at bounding box center [424, 153] width 36 height 62
click at [521, 148] on th "Team 3- [PERSON_NAME] (C)(EV)(VAC)" at bounding box center [530, 153] width 36 height 62
click at [493, 370] on div "Meg Madison (M) - 1141 Darrow Avenue, Evanston, IL 60202" at bounding box center [501, 374] width 29 height 35
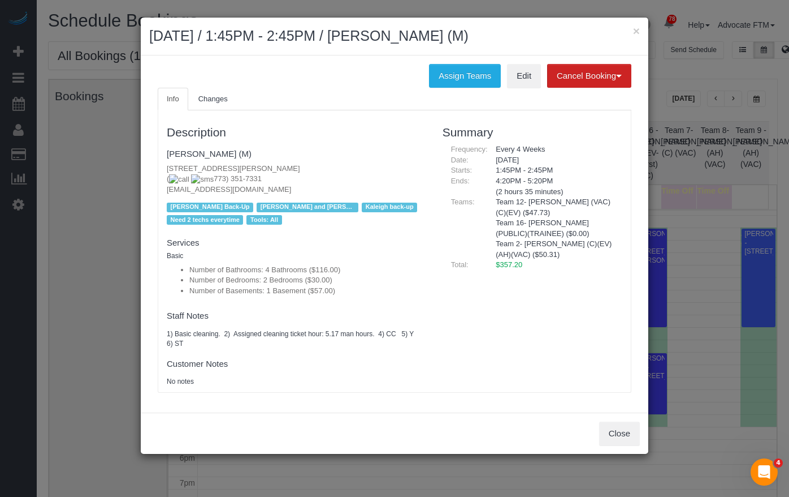
drag, startPoint x: 177, startPoint y: 157, endPoint x: 159, endPoint y: 158, distance: 18.1
click at [159, 158] on div "Description Meg Madison (M) 1141 Darrow Avenue, Evanston, IL 60202 ( 773) 351-7…" at bounding box center [296, 251] width 276 height 270
click at [266, 152] on h4 "Meg Madison (M)" at bounding box center [296, 154] width 259 height 10
drag, startPoint x: 248, startPoint y: 154, endPoint x: 756, endPoint y: 190, distance: 509.1
click at [165, 154] on div "Description Meg Madison (M) 1141 Darrow Avenue, Evanston, IL 60202 ( 773) 351-7…" at bounding box center [296, 251] width 276 height 270
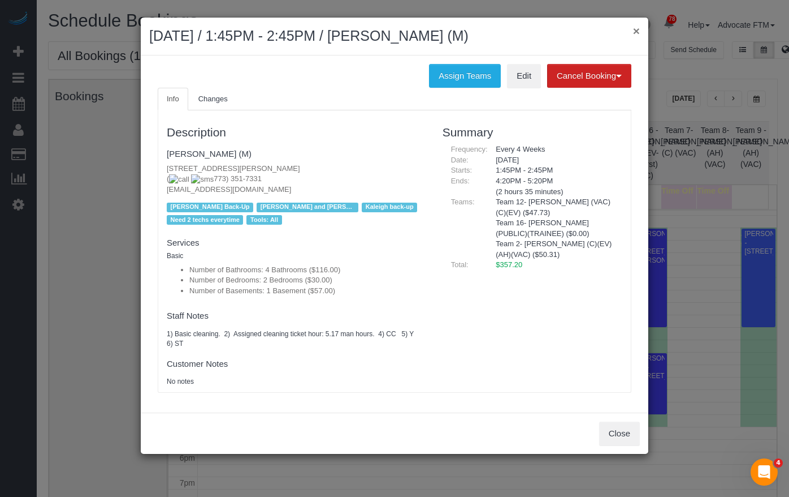
click at [638, 28] on button "×" at bounding box center [636, 31] width 7 height 12
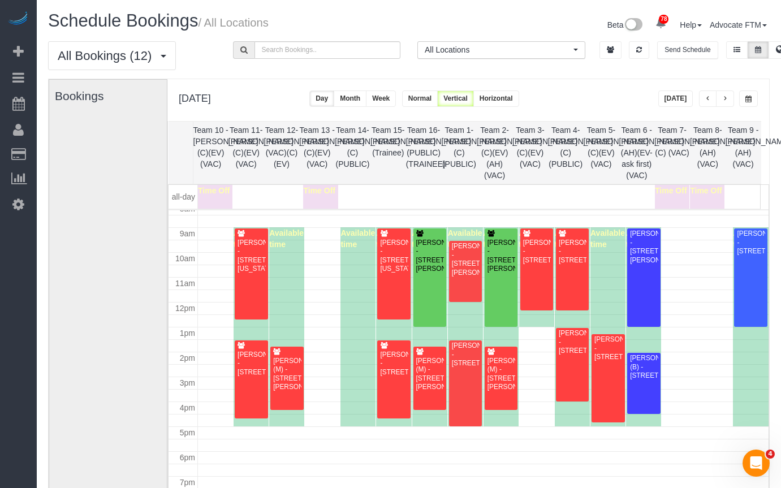
click at [275, 151] on th "Team 12- [PERSON_NAME] (VAC)(C)(EV)" at bounding box center [282, 153] width 36 height 62
click at [244, 146] on th "Team 11- [PERSON_NAME] (C)(EV)(VAC)" at bounding box center [246, 153] width 36 height 62
click at [382, 144] on th "Team 15- [PERSON_NAME] (Trainee)" at bounding box center [388, 153] width 36 height 62
click at [249, 268] on div "Carolyn Parrish - 1733 Washington St, Evanston, IL 60202" at bounding box center [251, 256] width 29 height 35
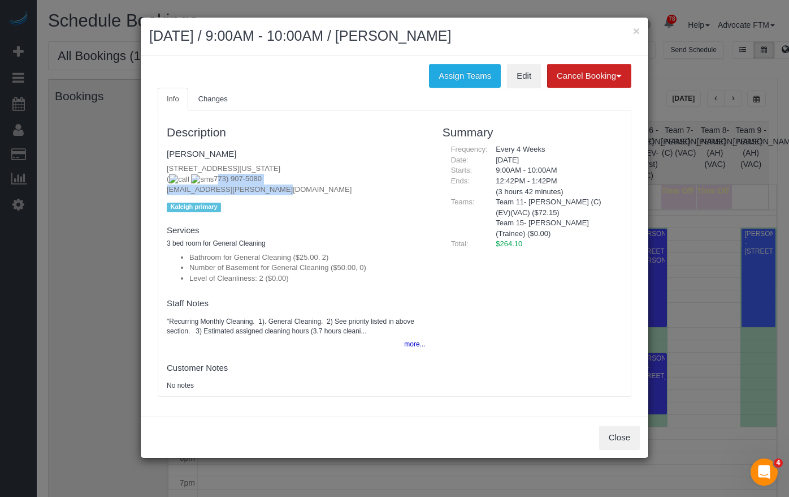
drag, startPoint x: 247, startPoint y: 182, endPoint x: 196, endPoint y: 181, distance: 50.9
click at [196, 181] on p "1733 Washington St, Evanston, IL 60202 ( 773) 907-5080 ca.parr@outlook.com" at bounding box center [296, 179] width 259 height 32
click at [252, 179] on p "1733 Washington St, Evanston, IL 60202 ( 773) 907-5080 ca.parr@outlook.com" at bounding box center [296, 179] width 259 height 32
drag, startPoint x: 250, startPoint y: 176, endPoint x: 197, endPoint y: 180, distance: 52.7
click at [197, 180] on p "1733 Washington St, Evanston, IL 60202 ( 773) 907-5080 ca.parr@outlook.com" at bounding box center [296, 179] width 259 height 32
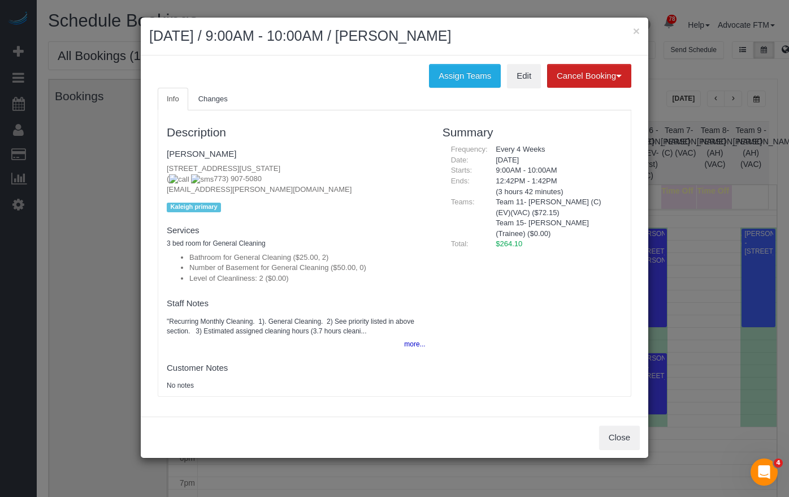
drag, startPoint x: 446, startPoint y: 34, endPoint x: 398, endPoint y: 38, distance: 48.2
click at [398, 38] on h2 "August 20, 2025 / 9:00AM - 10:00AM / Carolyn Parrish" at bounding box center [394, 36] width 491 height 20
drag, startPoint x: 634, startPoint y: 29, endPoint x: 567, endPoint y: 65, distance: 75.9
click at [634, 29] on button "×" at bounding box center [636, 31] width 7 height 12
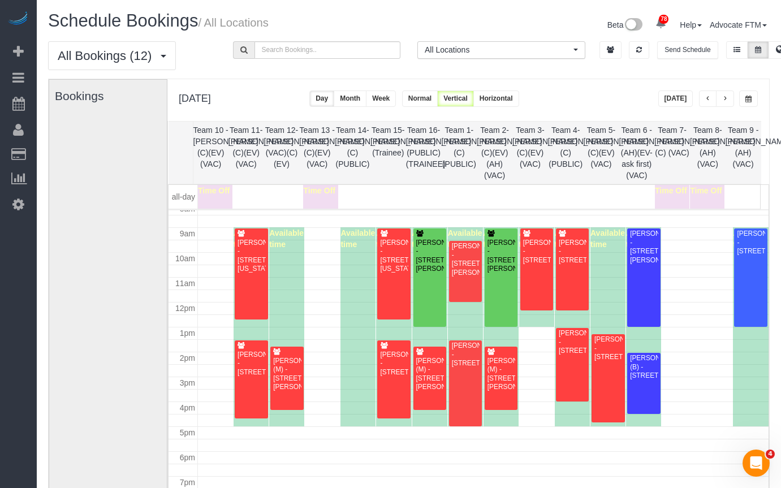
click at [247, 154] on th "Team 11- [PERSON_NAME] (C)(EV)(VAC)" at bounding box center [246, 153] width 36 height 62
click at [321, 140] on th "Team 13 - [PERSON_NAME] (C)(EV)(VAC)" at bounding box center [317, 153] width 36 height 62
click at [403, 142] on th "Team 15- [PERSON_NAME] (Trainee)" at bounding box center [388, 153] width 36 height 62
click at [382, 142] on th "Team 15- [PERSON_NAME] (Trainee)" at bounding box center [388, 153] width 36 height 62
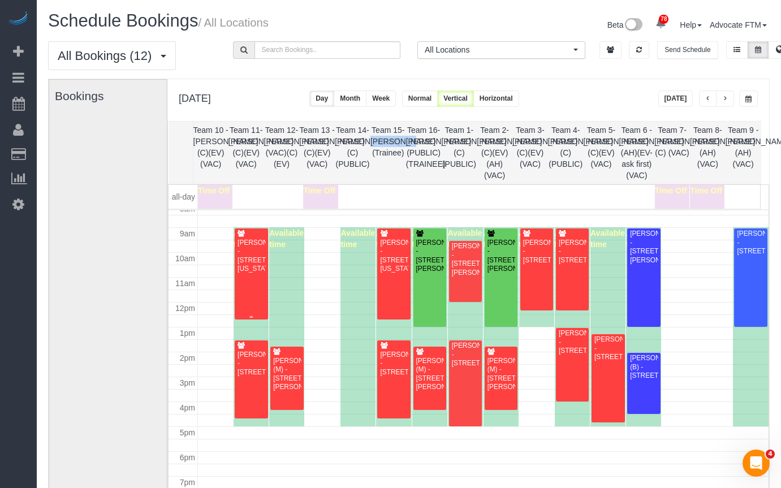
click at [252, 267] on div "Carolyn Parrish - 1733 Washington St, Evanston, IL 60202" at bounding box center [251, 256] width 29 height 35
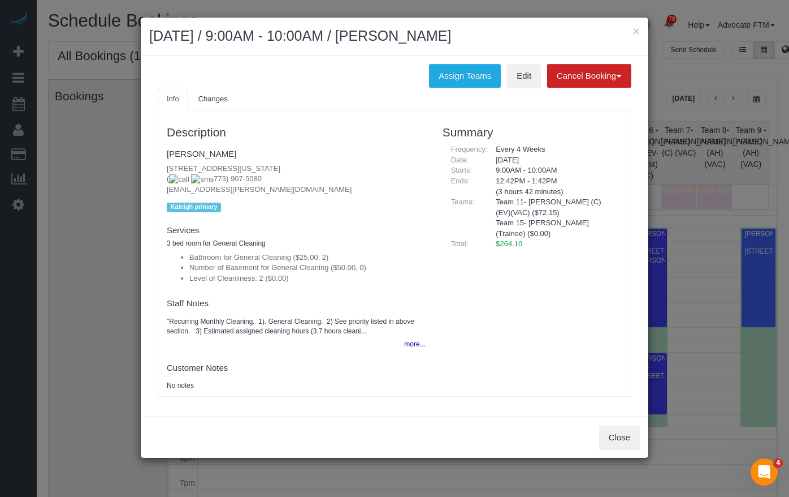
drag, startPoint x: 234, startPoint y: 181, endPoint x: 196, endPoint y: 179, distance: 38.5
click at [196, 179] on p "1733 Washington St, Evanston, IL 60202 ( 773) 907-5080 ca.parr@outlook.com" at bounding box center [296, 179] width 259 height 32
drag, startPoint x: 634, startPoint y: 31, endPoint x: 550, endPoint y: 80, distance: 97.4
click at [634, 31] on button "×" at bounding box center [636, 31] width 7 height 12
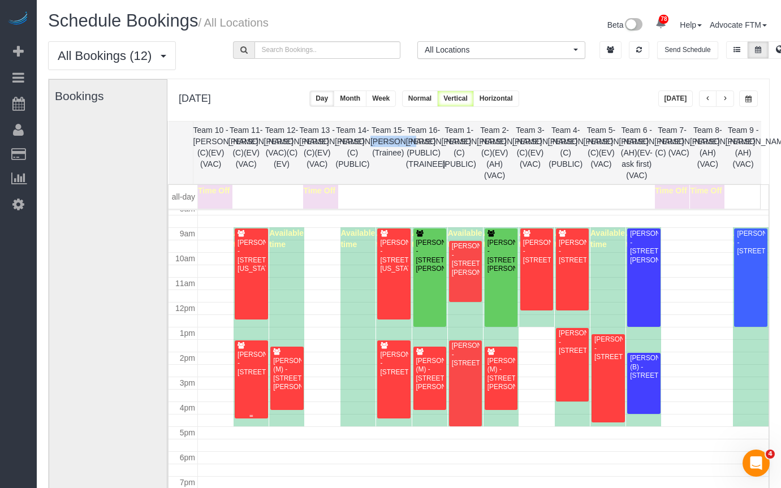
click at [246, 365] on div "Layne Fargo - 1543 W Sherwin Ave, Apt Gw, Chicago, IL 60626" at bounding box center [251, 364] width 29 height 26
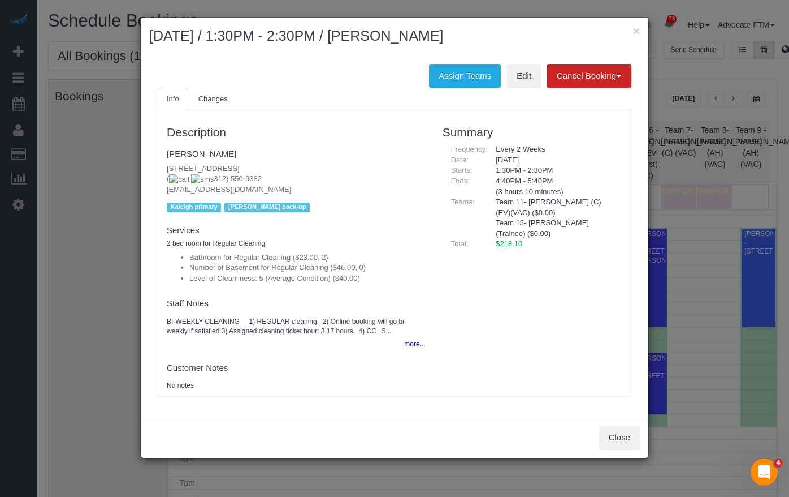
drag, startPoint x: 256, startPoint y: 180, endPoint x: 197, endPoint y: 182, distance: 59.4
click at [197, 182] on p "1543 W Sherwin Ave, Apt Gw, Chicago, IL 60626 ( 312) 550-9382 laynefargo@gmail.…" at bounding box center [296, 179] width 259 height 32
click at [415, 33] on h2 "August 20, 2025 / 1:30PM - 2:30PM / Layne Fargo" at bounding box center [394, 36] width 491 height 20
click at [414, 33] on h2 "August 20, 2025 / 1:30PM - 2:30PM / Layne Fargo" at bounding box center [394, 36] width 491 height 20
drag, startPoint x: 634, startPoint y: 31, endPoint x: 604, endPoint y: 40, distance: 31.5
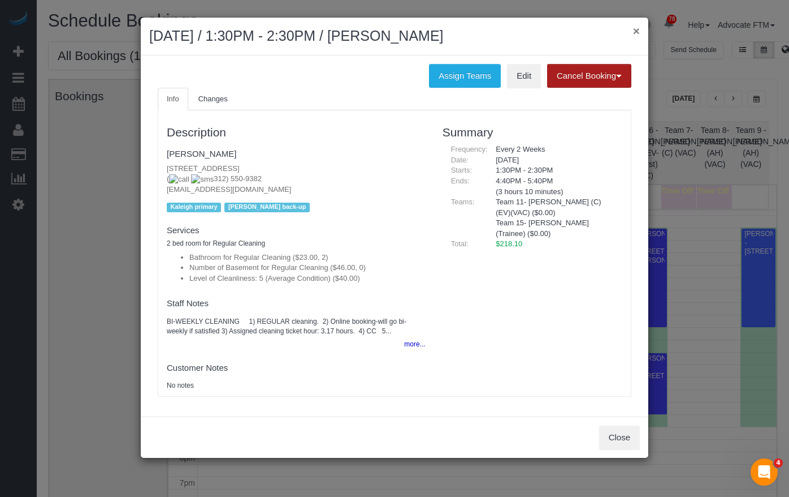
click at [634, 31] on button "×" at bounding box center [636, 31] width 7 height 12
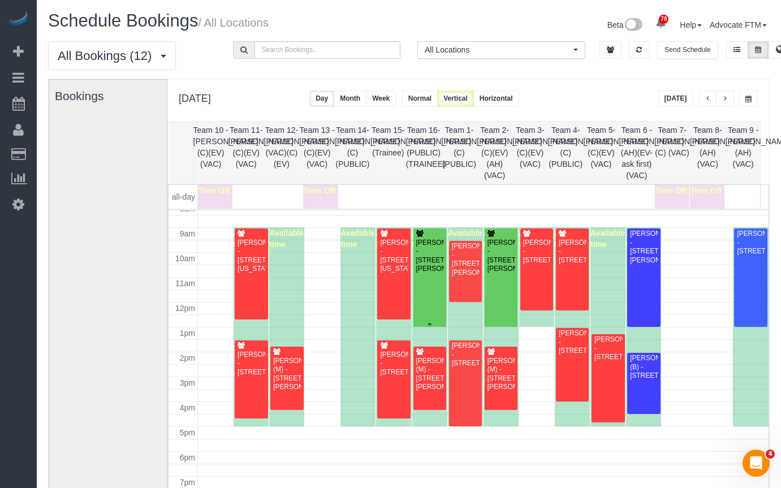
click at [416, 271] on div "Meghan Shehorn - 1618 N Leavitt St, Chicago, Il 60647, Chicago, IL 60647" at bounding box center [430, 256] width 29 height 35
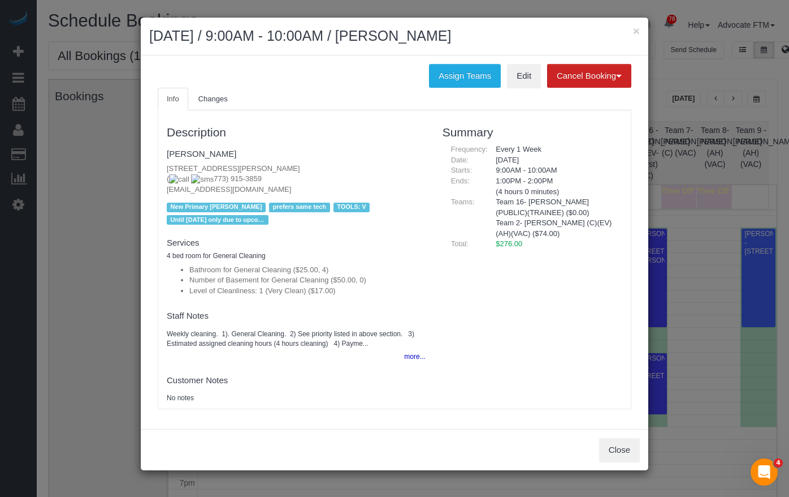
click at [243, 182] on p "1618 N Leavitt St, Chicago, Il 60647, Chicago, IL 60647 ( 773) 915-3859 meghans…" at bounding box center [296, 179] width 259 height 32
drag, startPoint x: 238, startPoint y: 178, endPoint x: 472, endPoint y: 250, distance: 244.3
click at [197, 182] on p "1618 N Leavitt St, Chicago, Il 60647, Chicago, IL 60647 ( 773) 915-3859 meghans…" at bounding box center [296, 179] width 259 height 32
click at [424, 27] on h2 "August 20, 2025 / 9:00AM - 10:00AM / Meghan Shehorn" at bounding box center [394, 36] width 491 height 20
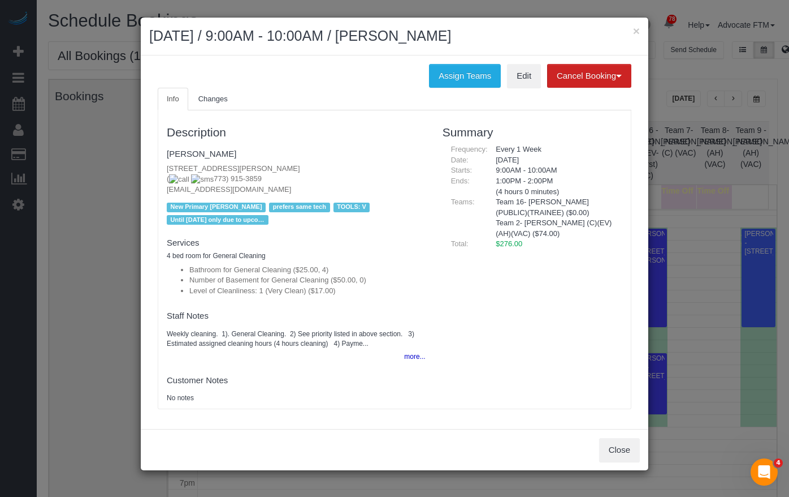
click at [539, 204] on li "Team 16- Jocelyn (PUBLIC)(TRAINEE) ($0.00)" at bounding box center [555, 207] width 118 height 21
drag, startPoint x: 265, startPoint y: 175, endPoint x: 196, endPoint y: 176, distance: 69.0
click at [196, 176] on p "1618 N Leavitt St, Chicago, Il 60647, Chicago, IL 60647 ( 773) 915-3859 meghans…" at bounding box center [296, 179] width 259 height 32
click at [636, 25] on button "×" at bounding box center [636, 31] width 7 height 12
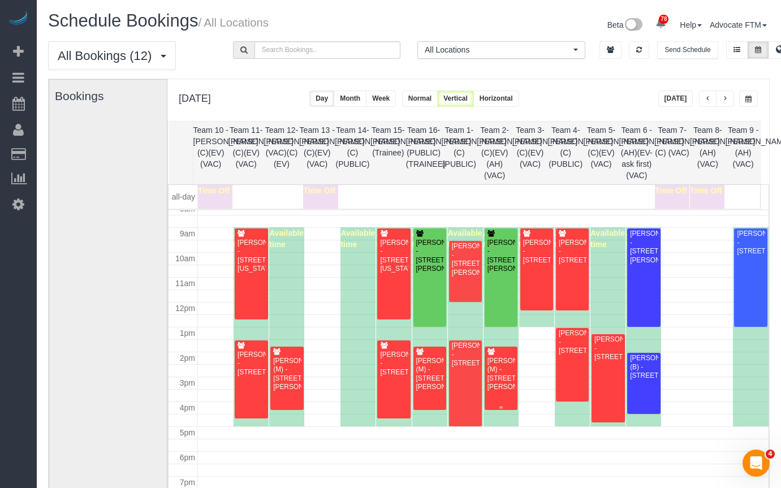
click at [499, 370] on div "Meg Madison (M) - 1141 Darrow Avenue, Evanston, IL 60202" at bounding box center [501, 374] width 29 height 35
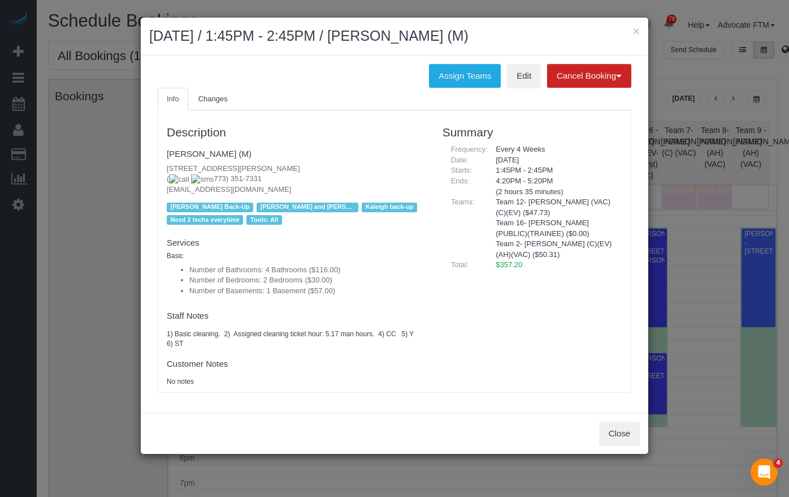
click at [454, 35] on h2 "August 20, 2025 / 1:45PM - 2:45PM / Meg Madison (M)" at bounding box center [394, 36] width 491 height 20
drag, startPoint x: 269, startPoint y: 181, endPoint x: 197, endPoint y: 179, distance: 71.9
click at [197, 179] on p "1141 Darrow Avenue, Evanston, IL 60202 ( 773) 351-7331 megmadison14@gmail.com" at bounding box center [296, 179] width 259 height 32
click at [400, 35] on h2 "August 20, 2025 / 1:45PM - 2:45PM / Meg Madison (M)" at bounding box center [394, 36] width 491 height 20
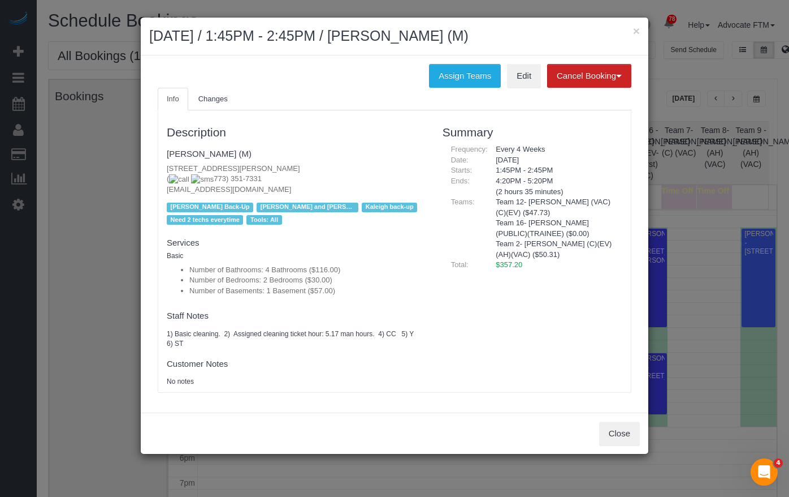
click at [633, 31] on h2 "August 20, 2025 / 1:45PM - 2:45PM / Meg Madison (M)" at bounding box center [394, 36] width 491 height 20
click at [636, 27] on button "×" at bounding box center [636, 31] width 7 height 12
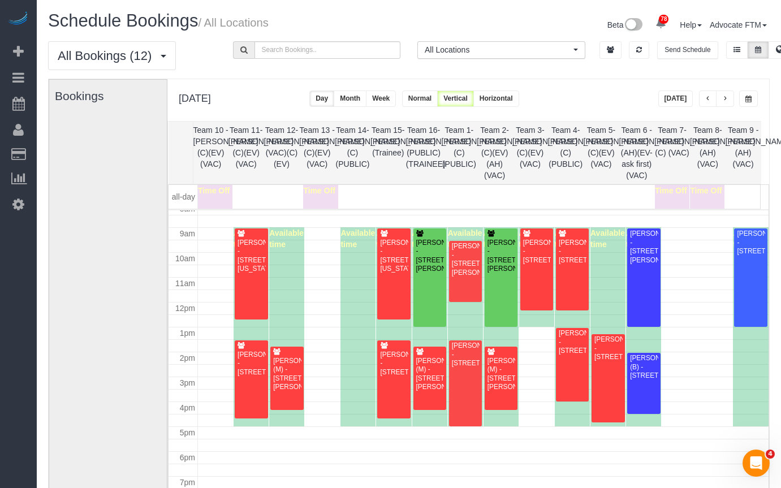
click at [535, 148] on th "Team 3- [PERSON_NAME] (C)(EV)(VAC)" at bounding box center [530, 153] width 36 height 62
click at [753, 102] on button "button" at bounding box center [748, 98] width 19 height 16
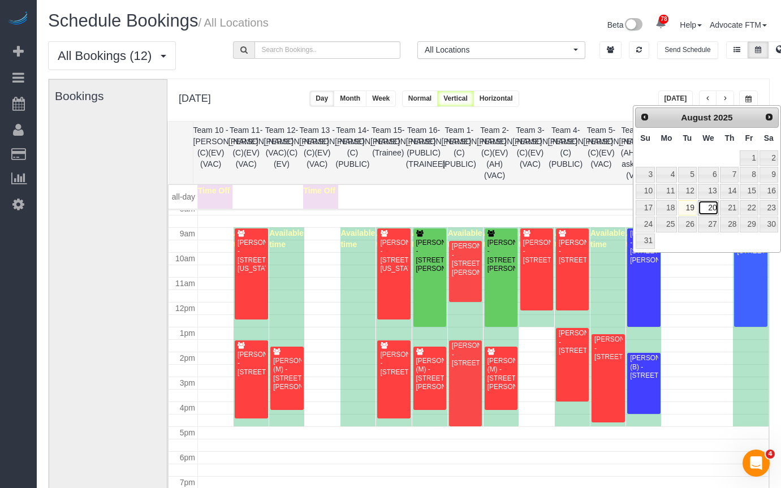
click at [714, 209] on link "20" at bounding box center [708, 207] width 21 height 15
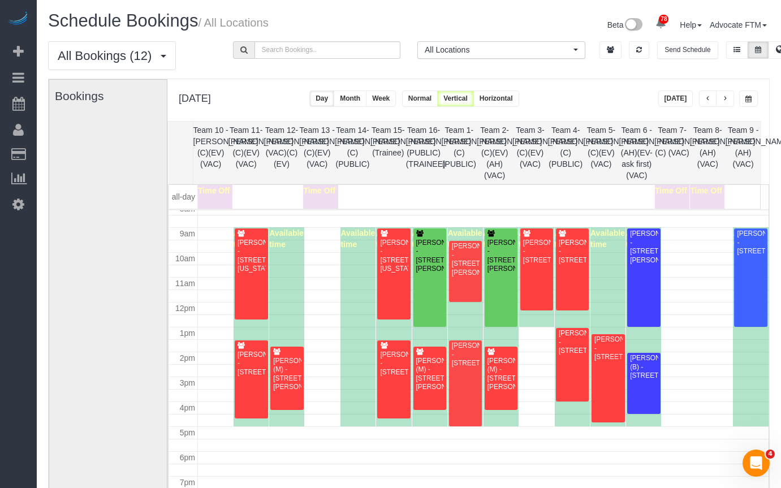
click at [543, 149] on th "Team 3- [PERSON_NAME] (C)(EV)(VAC)" at bounding box center [530, 153] width 36 height 62
click at [598, 147] on th "Team 5- [PERSON_NAME] (C)(EV)(VAC)" at bounding box center [602, 153] width 36 height 62
click at [493, 140] on th "Team 2- [PERSON_NAME] (C)(EV)(AH)(VAC)" at bounding box center [495, 153] width 36 height 62
click at [448, 151] on th "Team 1- [PERSON_NAME] (C)(PUBLIC)" at bounding box center [459, 153] width 36 height 62
click at [462, 368] on div "Scott Price - 2037 W Waveland Ave., Chicago, IL 60618" at bounding box center [465, 355] width 29 height 26
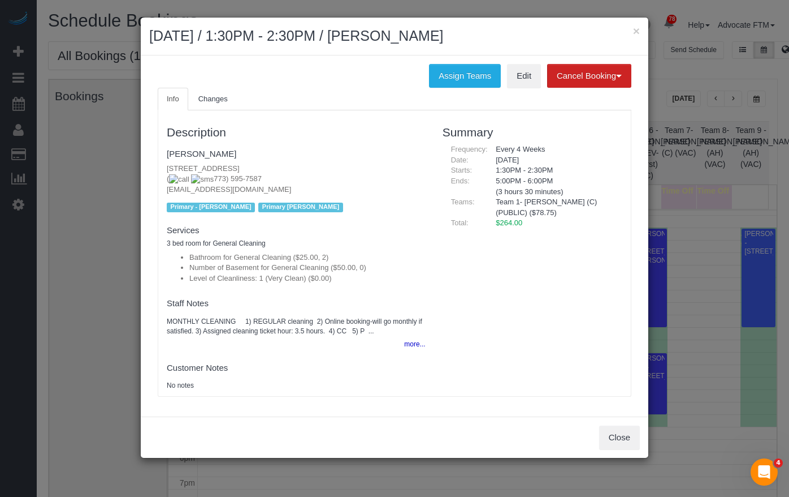
drag, startPoint x: 228, startPoint y: 180, endPoint x: 196, endPoint y: 182, distance: 32.3
click at [196, 182] on p "2037 W Waveland Ave., Chicago, IL 60618 ( 773) 595-7587 scottdavidprice@gmail.c…" at bounding box center [296, 179] width 259 height 32
click at [525, 76] on link "Edit" at bounding box center [524, 76] width 34 height 24
click at [633, 29] on button "×" at bounding box center [636, 31] width 7 height 12
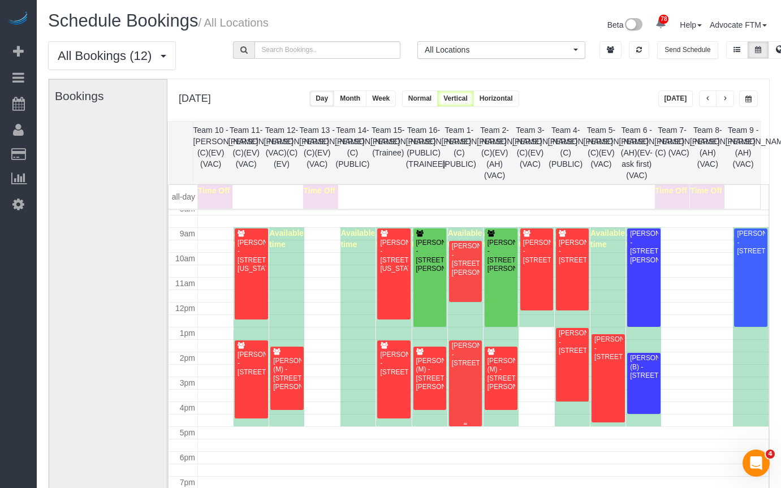
click at [463, 368] on div "Scott Price - 2037 W Waveland Ave., Chicago, IL 60618" at bounding box center [465, 355] width 29 height 26
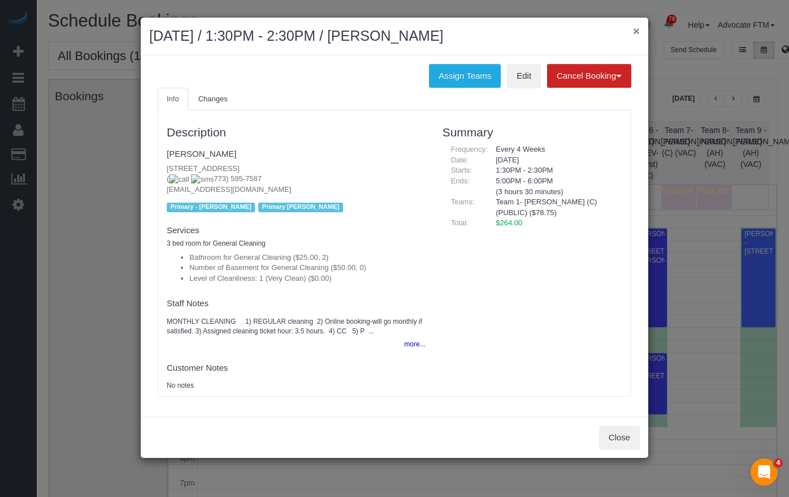
click at [637, 28] on button "×" at bounding box center [636, 31] width 7 height 12
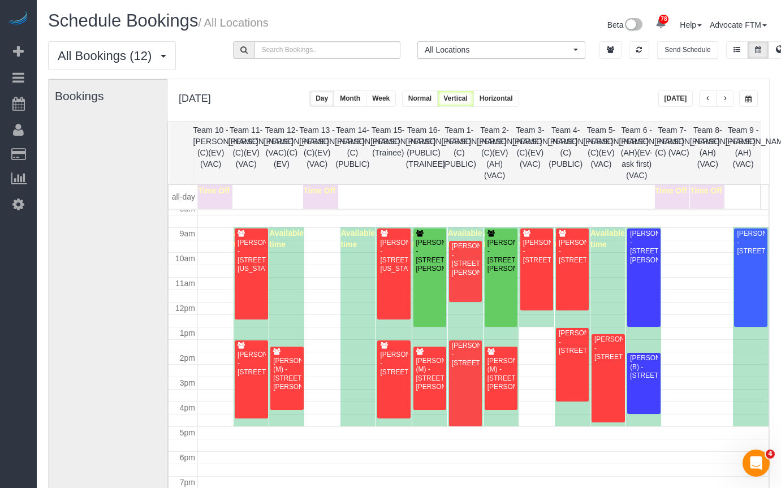
click at [491, 150] on th "Team 2- [PERSON_NAME] (C)(EV)(AH)(VAC)" at bounding box center [495, 153] width 36 height 62
click at [459, 272] on div "Rebekah Wanger - 2840 N. Lincoln Avenue, C2, Chicago, IL 60657" at bounding box center [465, 259] width 29 height 35
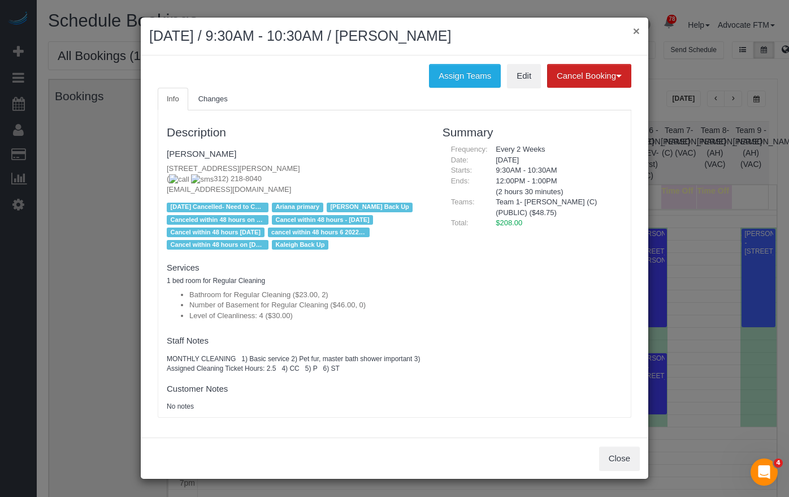
click at [638, 29] on button "×" at bounding box center [636, 31] width 7 height 12
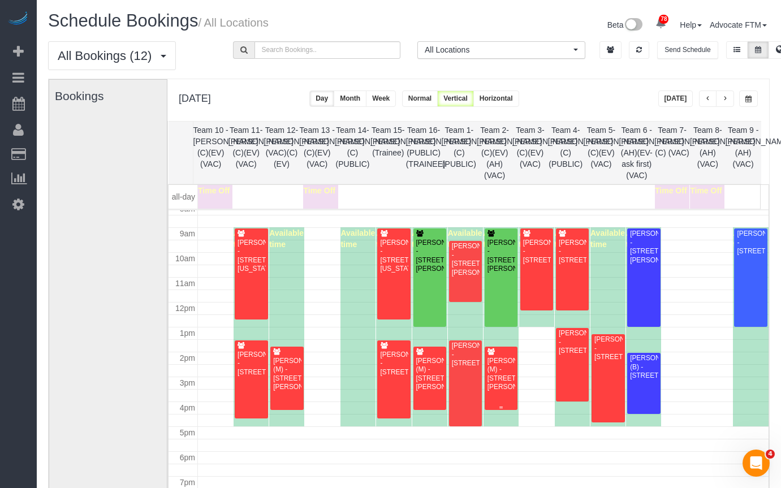
click at [460, 368] on div "Scott Price - 2037 W Waveland Ave., Chicago, IL 60618" at bounding box center [465, 355] width 29 height 26
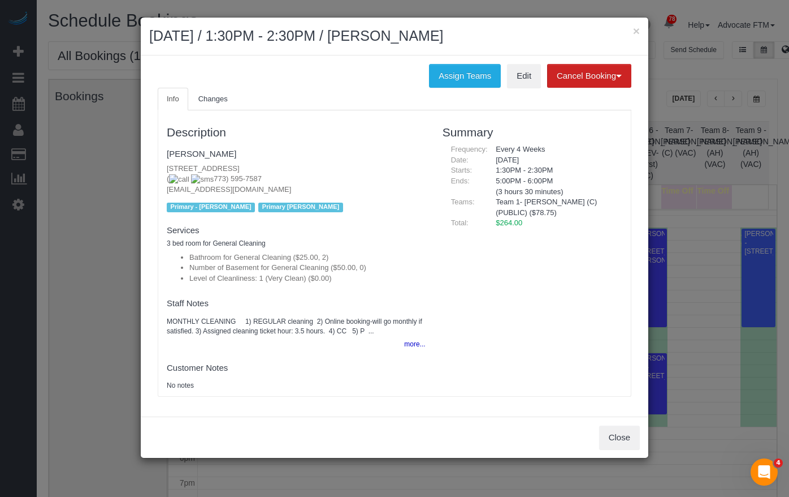
drag, startPoint x: 497, startPoint y: 171, endPoint x: 509, endPoint y: 171, distance: 12.5
click at [509, 171] on div "1:30PM - 2:30PM" at bounding box center [554, 170] width 135 height 11
click at [523, 81] on link "Edit" at bounding box center [524, 76] width 34 height 24
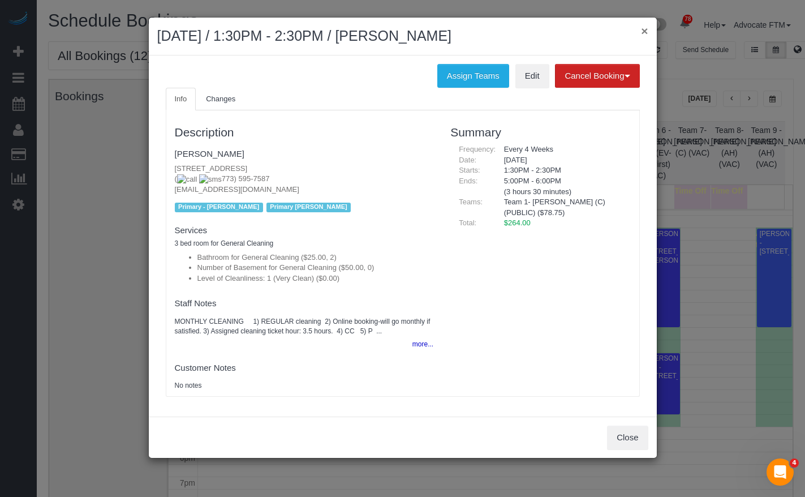
click at [642, 31] on button "×" at bounding box center [644, 31] width 7 height 12
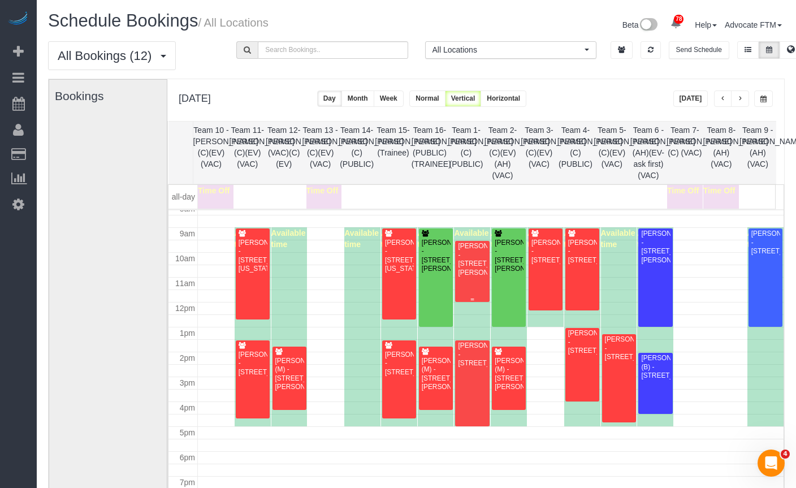
click at [461, 272] on div "Rebekah Wanger - 2840 N. Lincoln Avenue, C2, Chicago, IL 60657" at bounding box center [471, 259] width 29 height 35
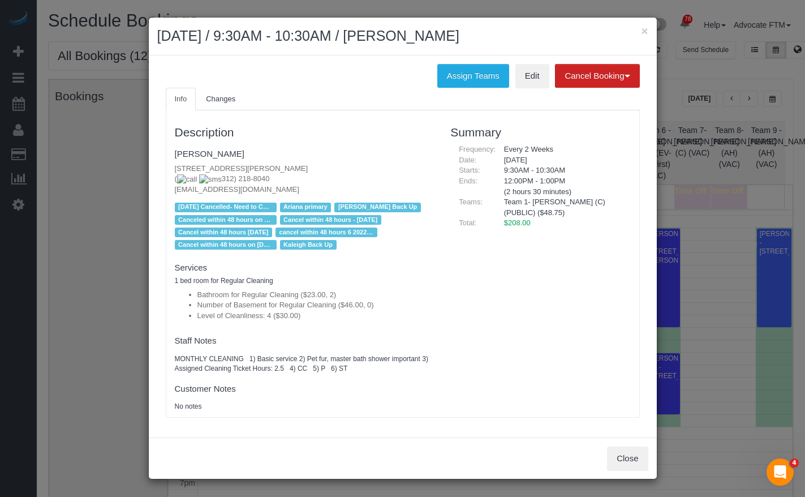
drag, startPoint x: 520, startPoint y: 37, endPoint x: 405, endPoint y: 36, distance: 114.8
click at [405, 36] on h2 "August 20, 2025 / 9:30AM - 10:30AM / Rebekah Wanger" at bounding box center [402, 36] width 491 height 20
click at [646, 32] on button "×" at bounding box center [644, 31] width 7 height 12
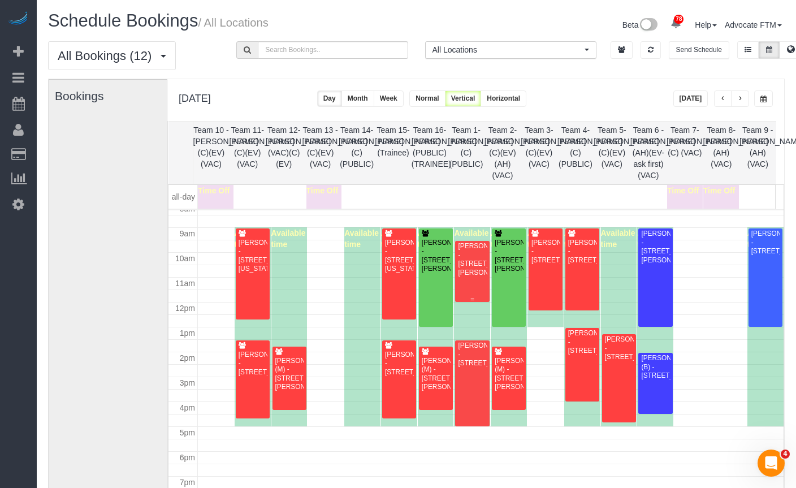
click at [467, 274] on div "Rebekah Wanger - 2840 N. Lincoln Avenue, C2, Chicago, IL 60657" at bounding box center [471, 259] width 29 height 35
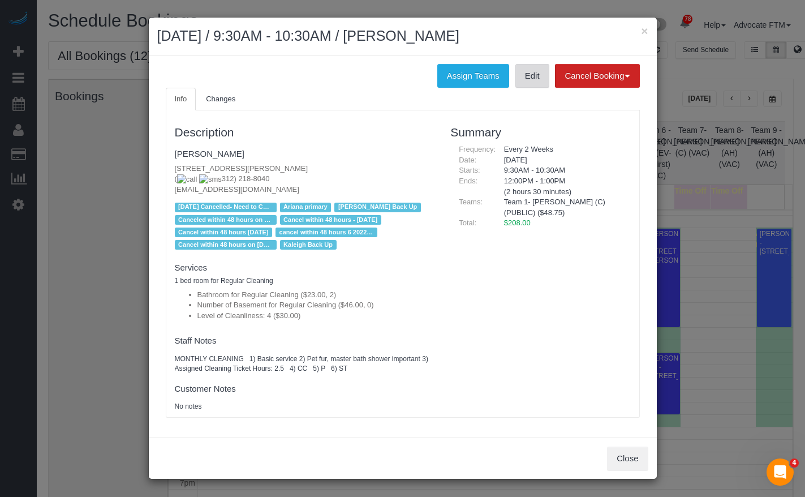
click at [537, 74] on link "Edit" at bounding box center [532, 76] width 34 height 24
drag, startPoint x: 532, startPoint y: 40, endPoint x: 404, endPoint y: 45, distance: 127.9
click at [404, 45] on h2 "August 20, 2025 / 9:30AM - 10:30AM / Rebekah Wanger" at bounding box center [402, 36] width 491 height 20
click at [646, 31] on button "×" at bounding box center [644, 31] width 7 height 12
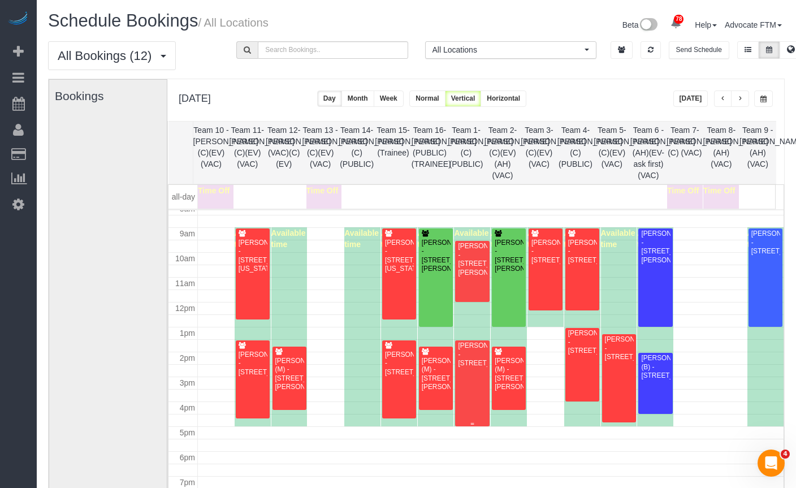
click at [468, 366] on div "Scott Price - 2037 W Waveland Ave., Chicago, IL 60618" at bounding box center [471, 355] width 29 height 26
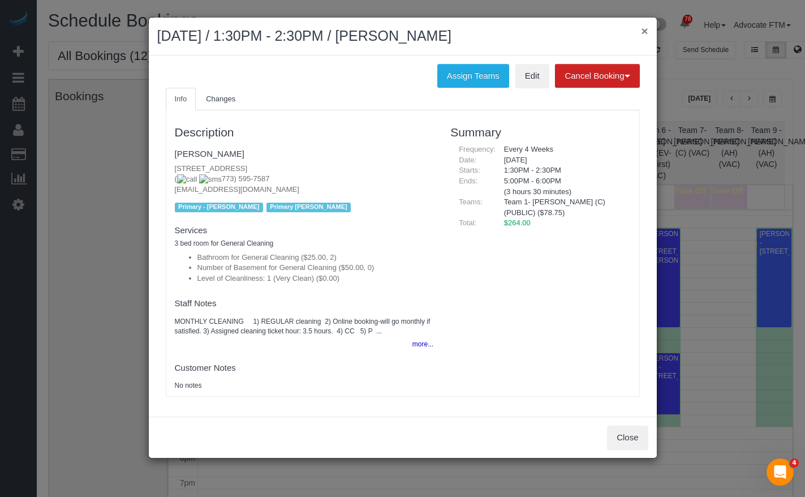
click at [646, 31] on button "×" at bounding box center [644, 31] width 7 height 12
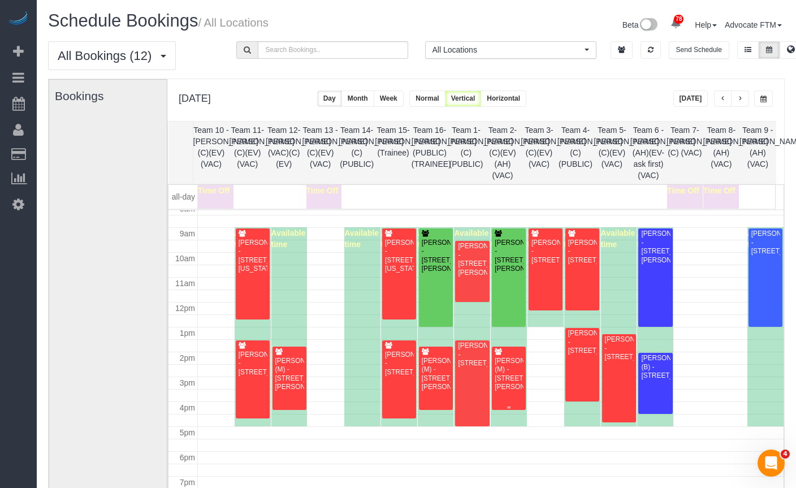
click at [498, 384] on div "Meg Madison (M) - 1141 Darrow Avenue, Evanston, IL 60202" at bounding box center [508, 374] width 29 height 35
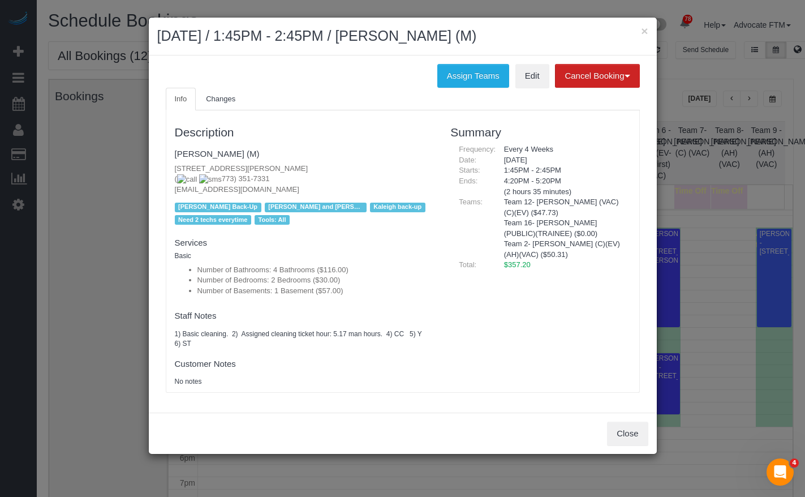
drag, startPoint x: 479, startPoint y: 36, endPoint x: 398, endPoint y: 34, distance: 81.5
click at [398, 34] on h2 "August 20, 2025 / 1:45PM - 2:45PM / Meg Madison (M)" at bounding box center [402, 36] width 491 height 20
click at [647, 28] on button "×" at bounding box center [644, 31] width 7 height 12
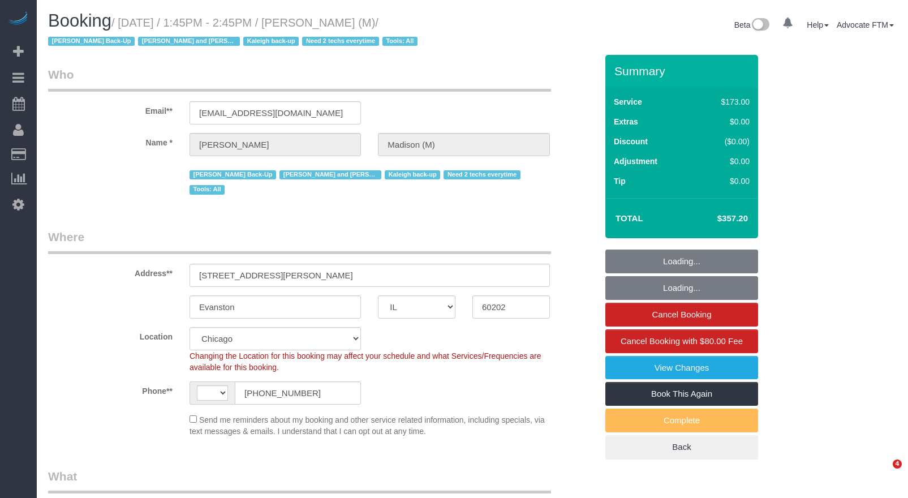
select select "IL"
select select "string:fspay-4e2b6b64-02a2-4e66-95d4-930f2e836791"
select select "number:1"
select select "number:58"
select select "number:139"
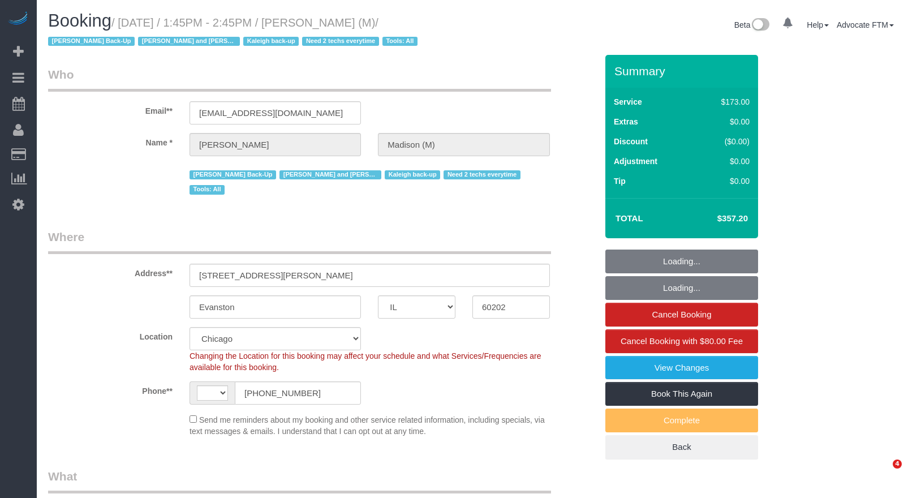
select select "number:105"
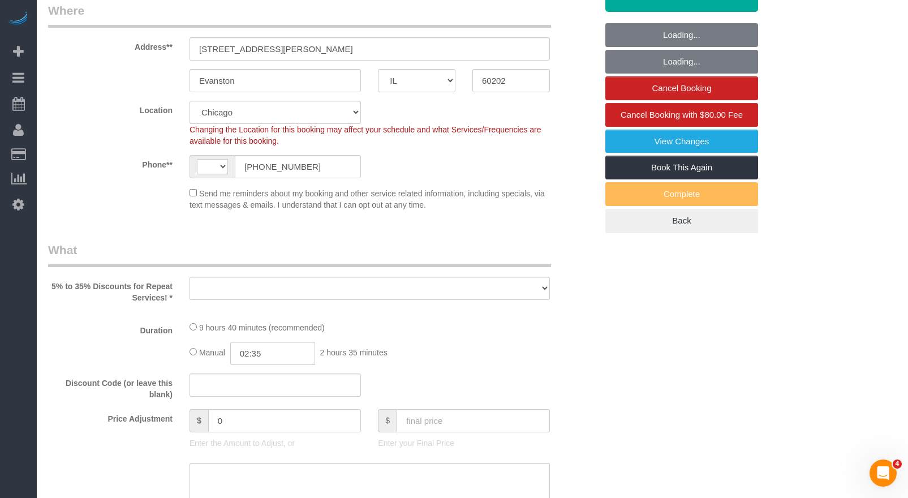
select select "string:[GEOGRAPHIC_DATA]"
select select "object:1159"
select select "4"
select select "2"
select select "1"
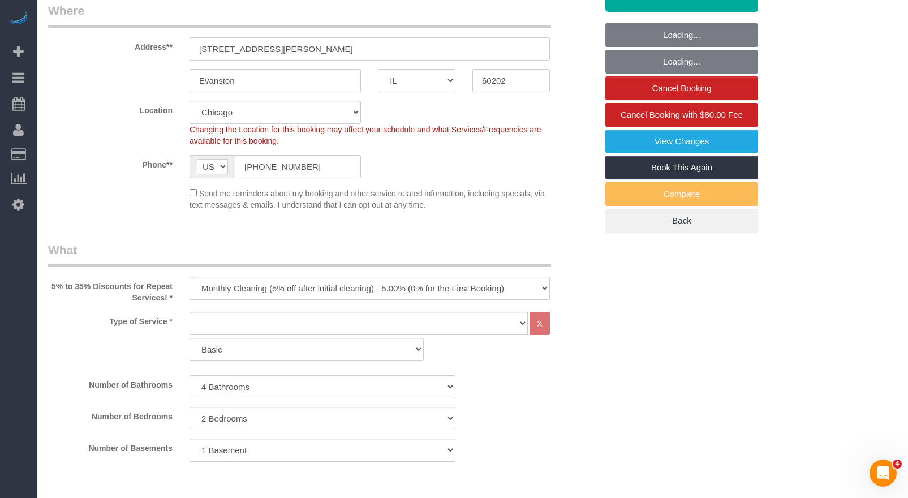
scroll to position [113, 0]
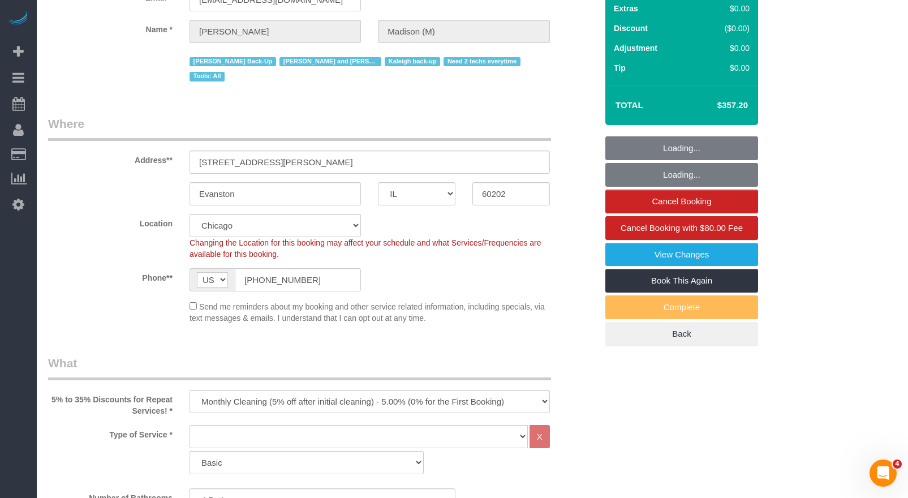
select select "object:1333"
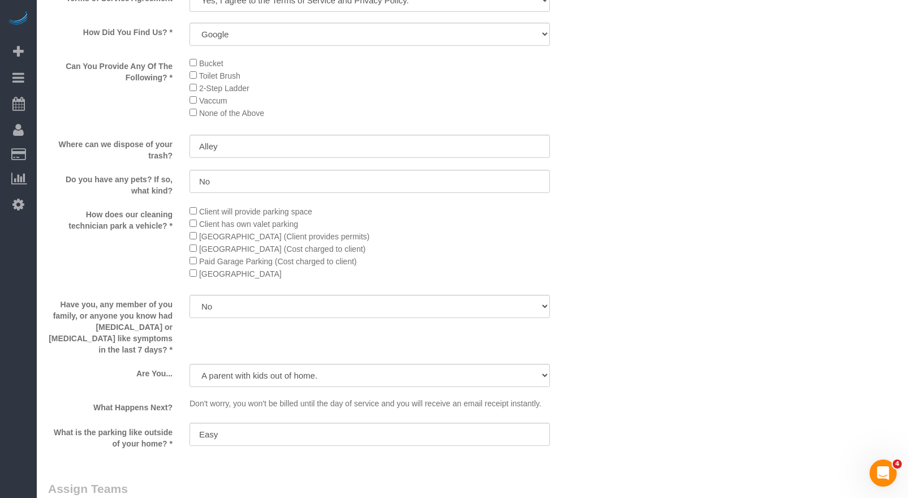
scroll to position [1131, 0]
